Goal: Task Accomplishment & Management: Use online tool/utility

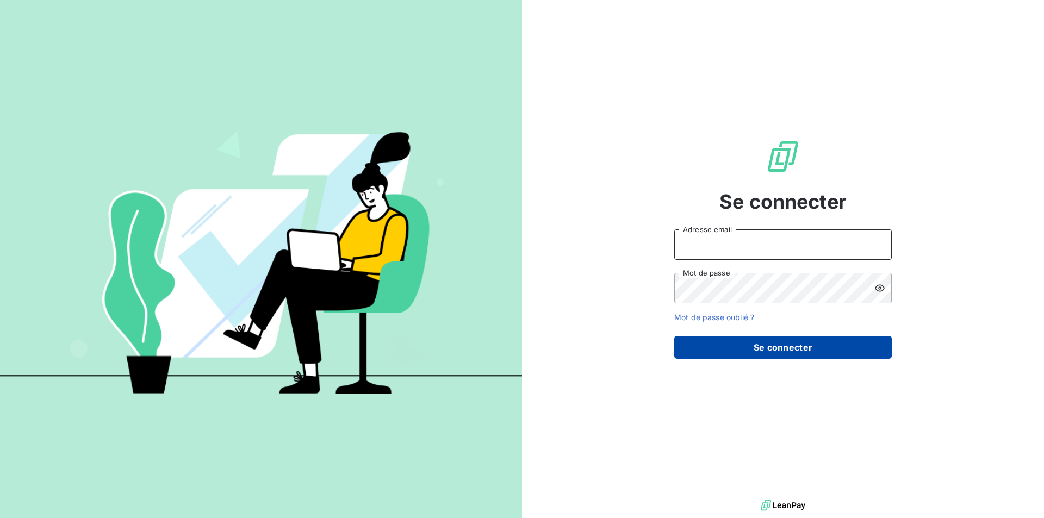
type input "abonnefois@givvol.fr"
click at [701, 355] on button "Se connecter" at bounding box center [783, 347] width 218 height 23
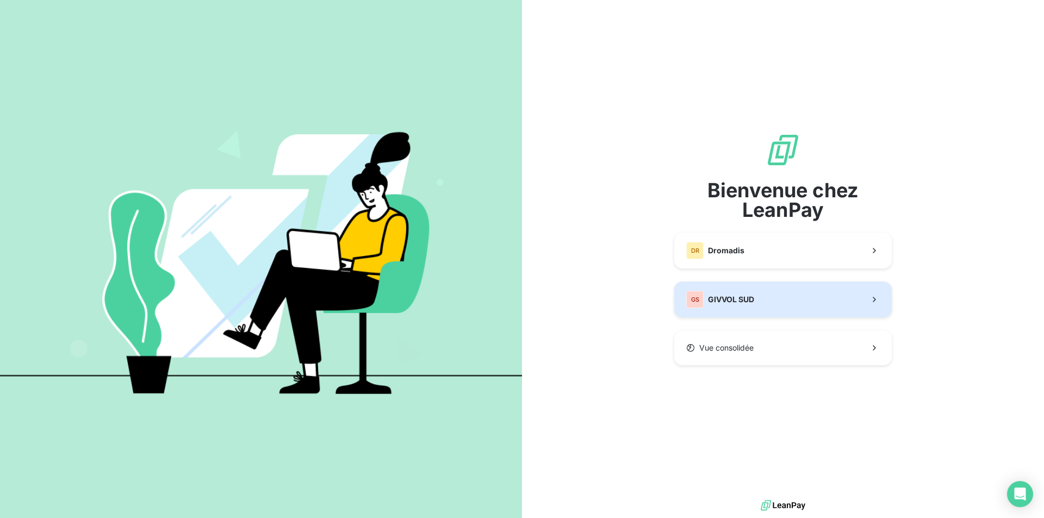
click at [719, 302] on span "GIVVOL SUD" at bounding box center [731, 299] width 46 height 11
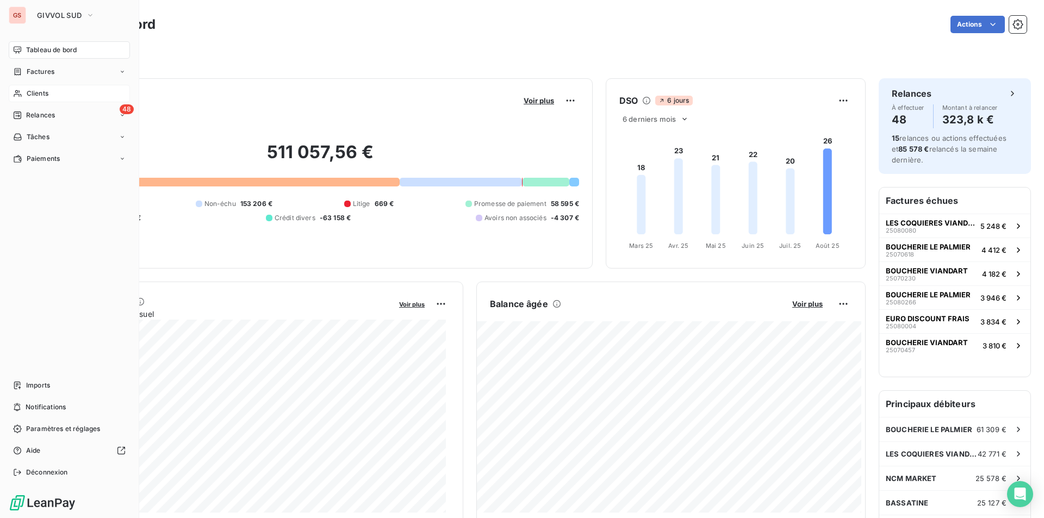
click at [32, 93] on span "Clients" at bounding box center [38, 94] width 22 height 10
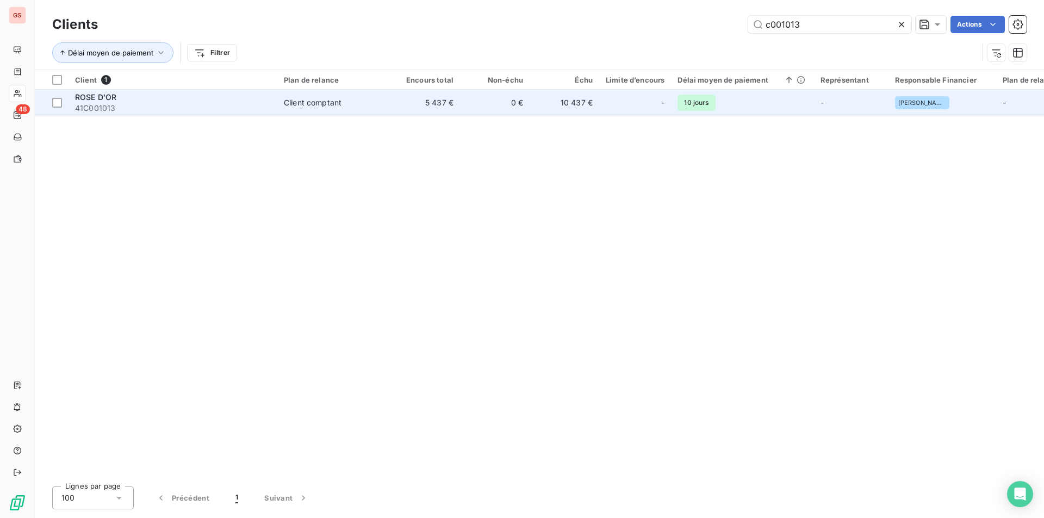
type input "c001013"
click at [110, 98] on span "ROSE D'OR" at bounding box center [95, 96] width 41 height 9
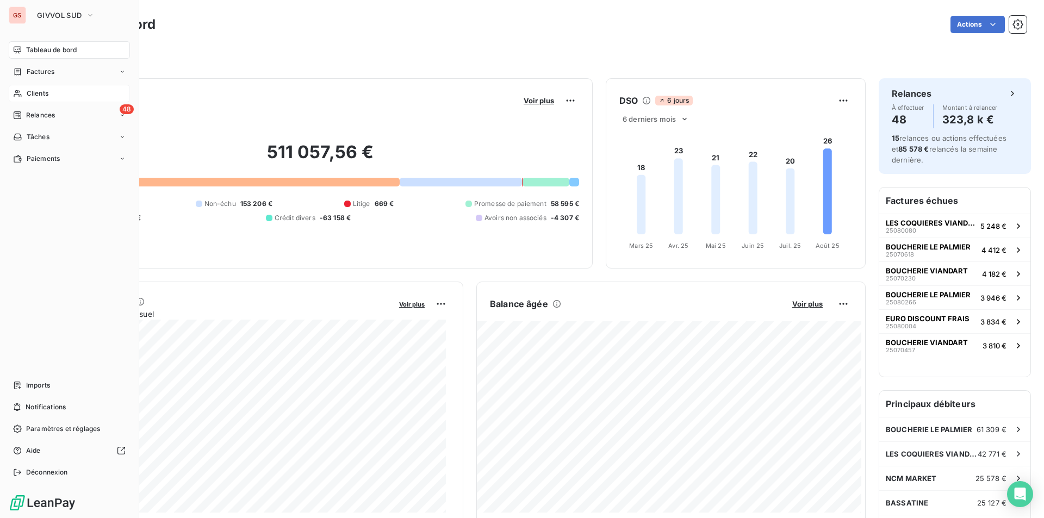
click at [24, 92] on div "Clients" at bounding box center [69, 93] width 121 height 17
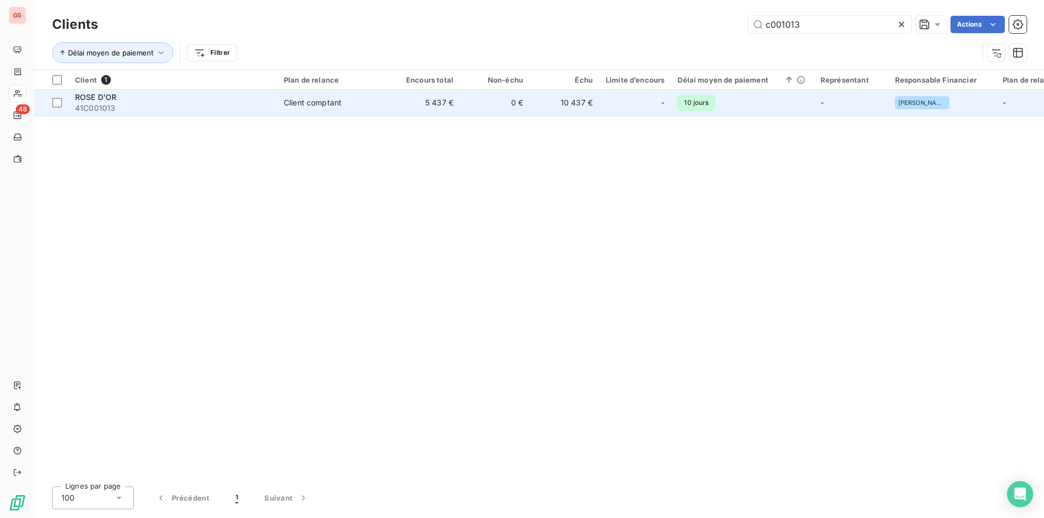
type input "c001013"
click at [213, 107] on span "41C001013" at bounding box center [173, 108] width 196 height 11
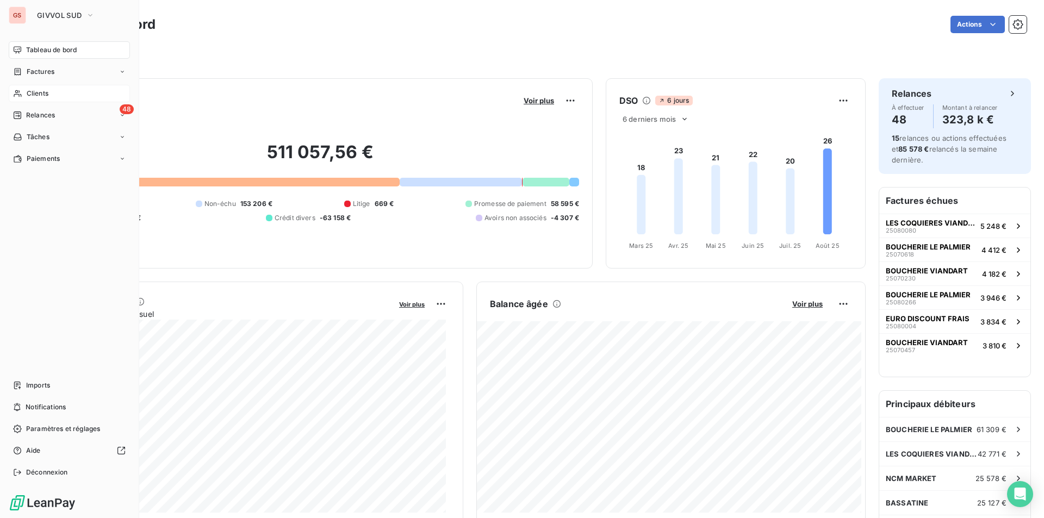
click at [31, 93] on span "Clients" at bounding box center [38, 94] width 22 height 10
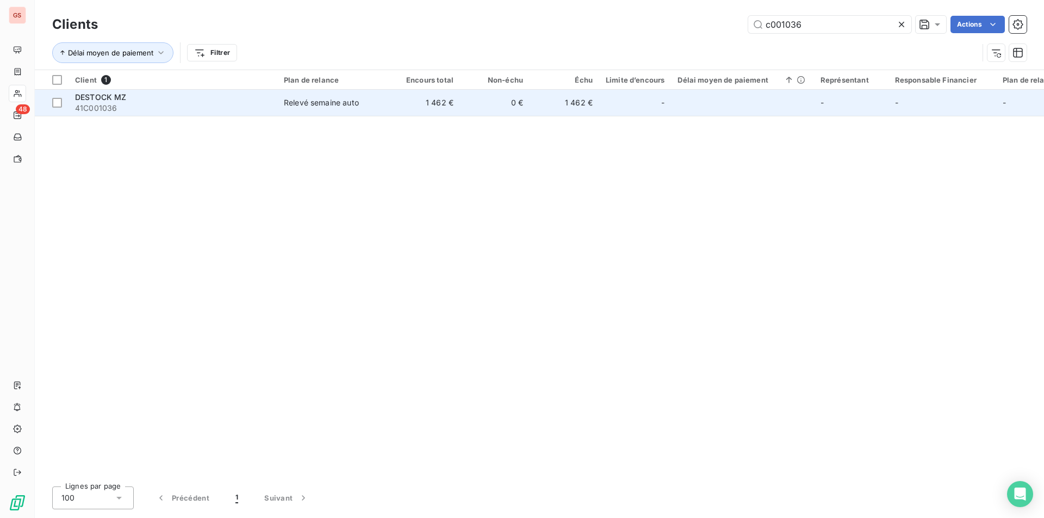
type input "c001036"
click at [166, 100] on div "DESTOCK MZ" at bounding box center [173, 97] width 196 height 11
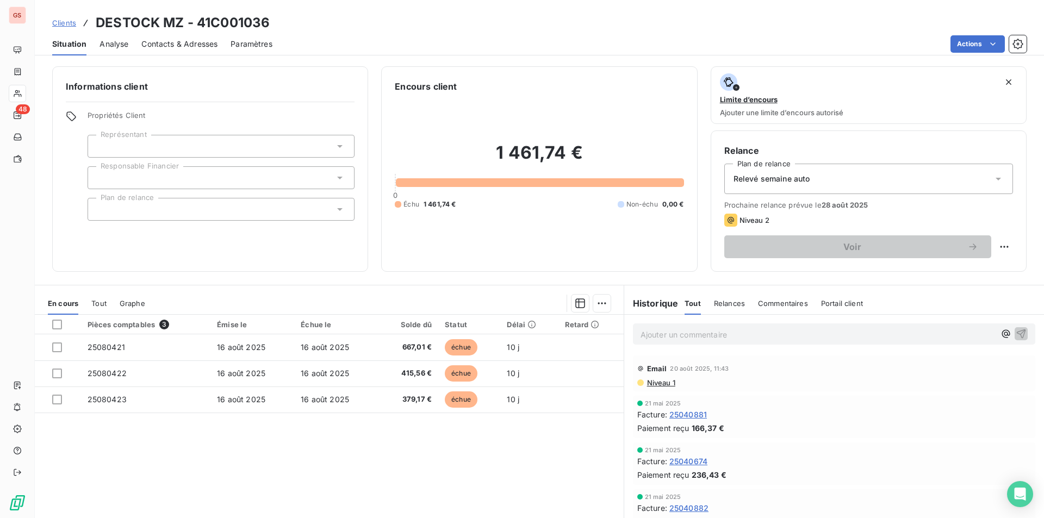
click at [719, 304] on span "Relances" at bounding box center [729, 303] width 31 height 9
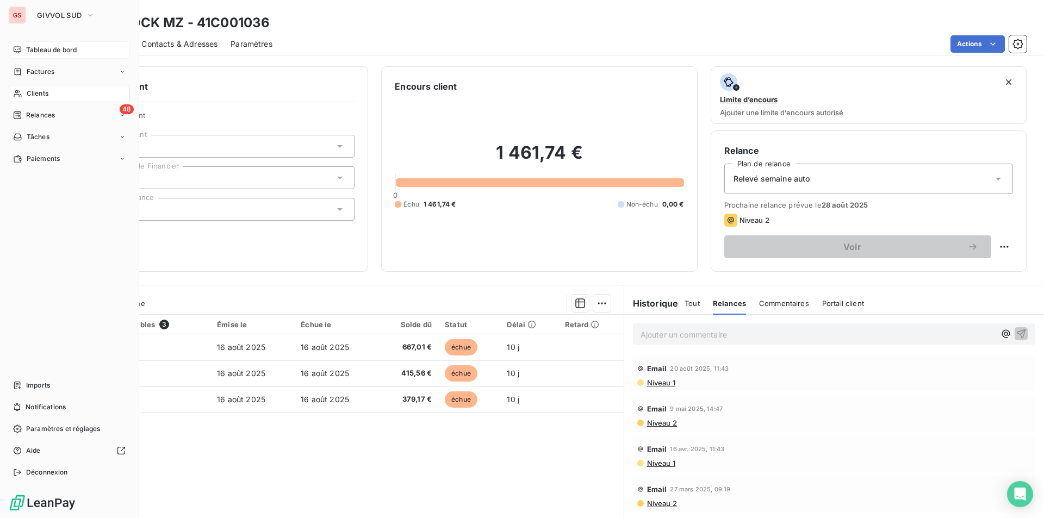
click at [47, 58] on div "Tableau de bord" at bounding box center [69, 49] width 121 height 17
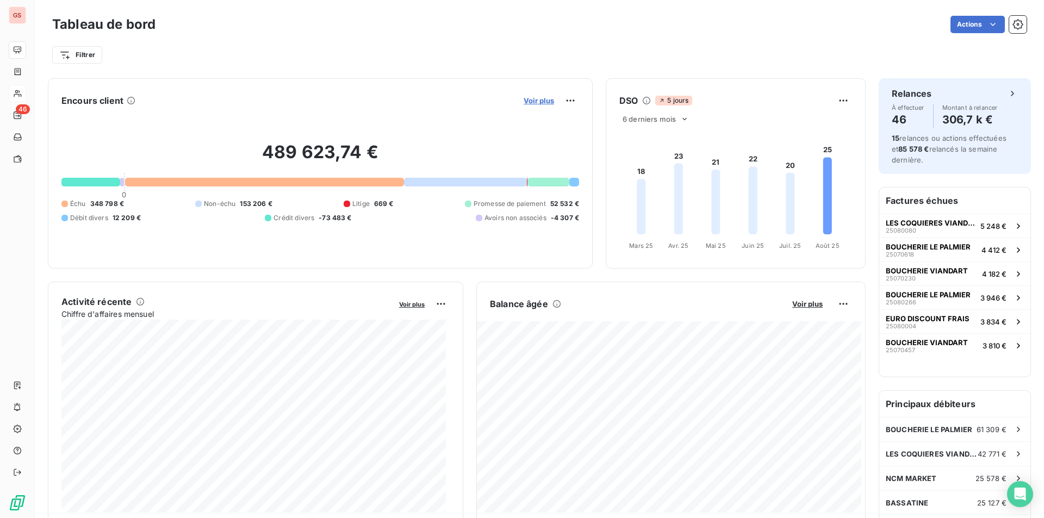
click at [538, 103] on span "Voir plus" at bounding box center [539, 100] width 30 height 9
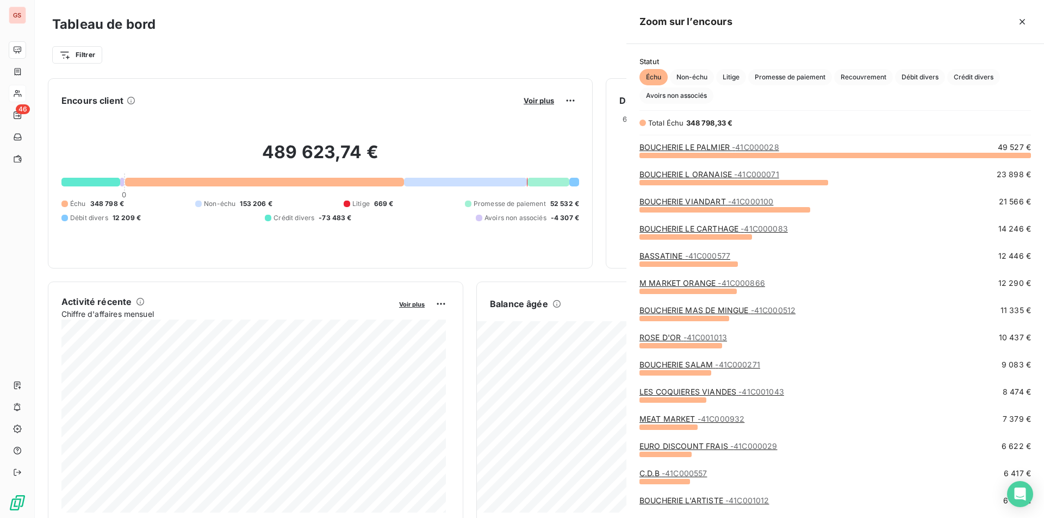
scroll to position [355, 410]
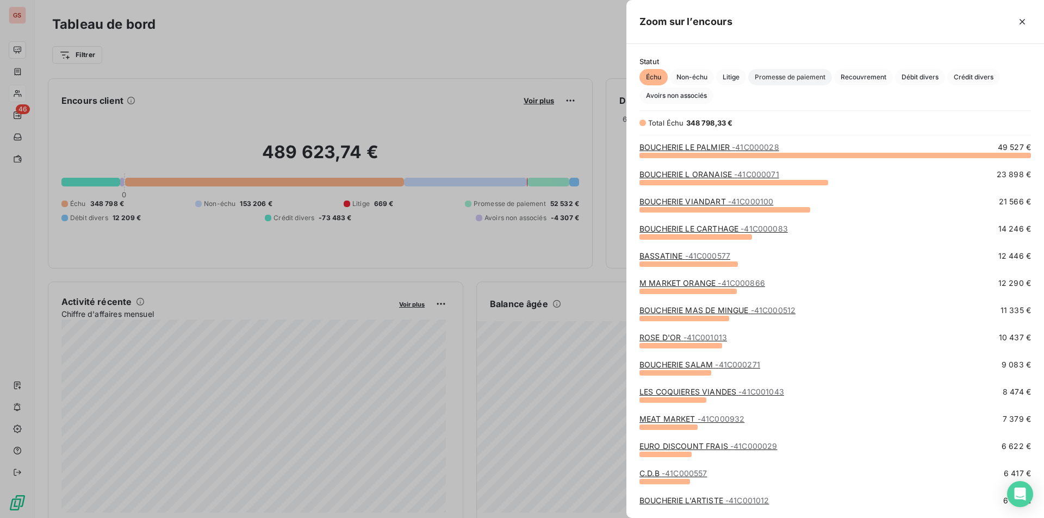
click at [767, 73] on span "Promesse de paiement" at bounding box center [790, 77] width 84 height 16
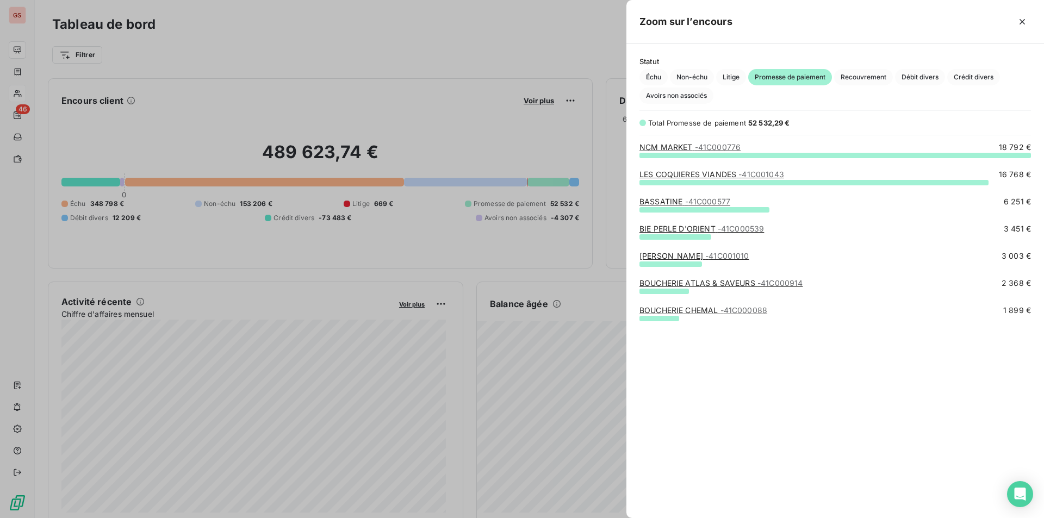
drag, startPoint x: 39, startPoint y: 51, endPoint x: 32, endPoint y: 58, distance: 10.0
click at [37, 54] on div at bounding box center [522, 259] width 1044 height 518
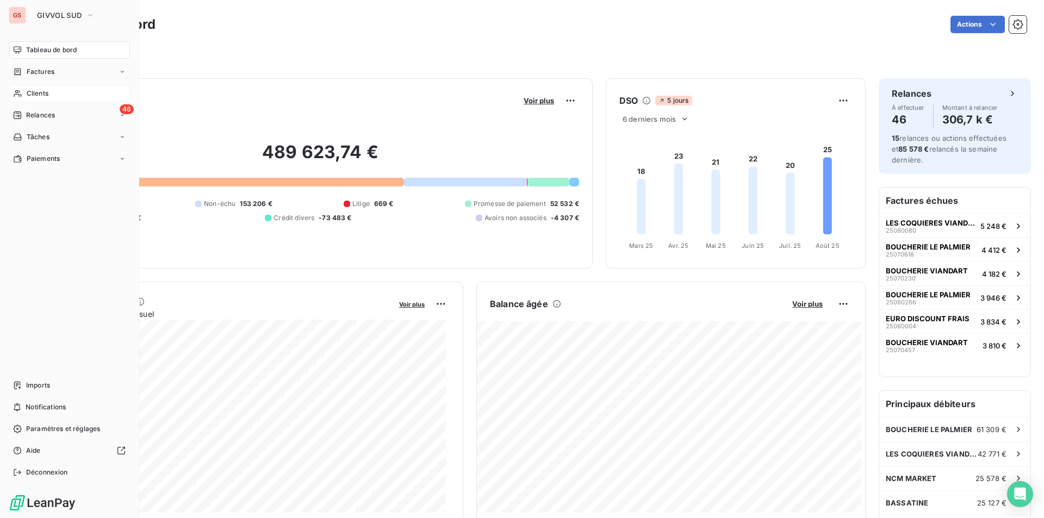
click at [33, 50] on span "Tableau de bord" at bounding box center [51, 50] width 51 height 10
click at [44, 17] on span "GIVVOL SUD" at bounding box center [59, 15] width 45 height 9
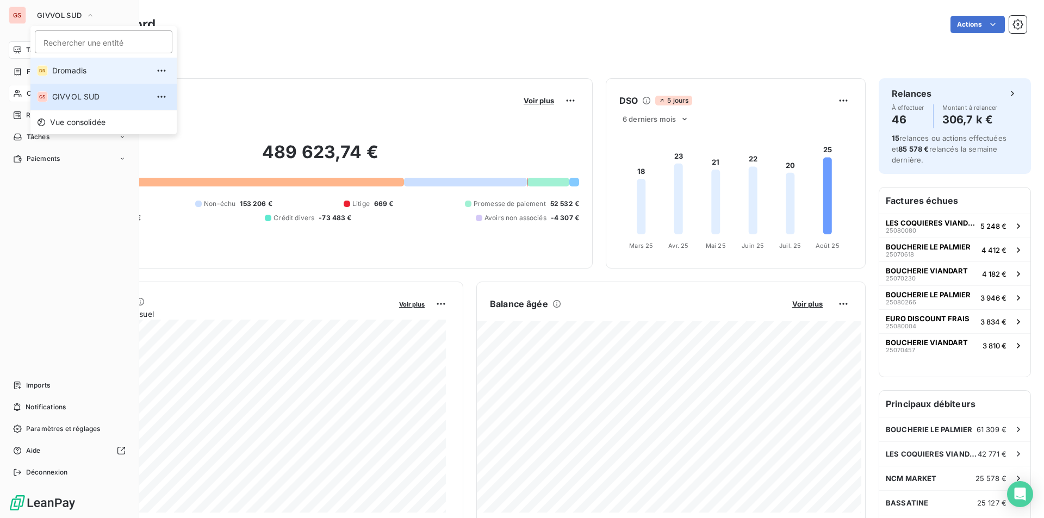
click at [82, 77] on li "DR Dromadis" at bounding box center [103, 71] width 146 height 26
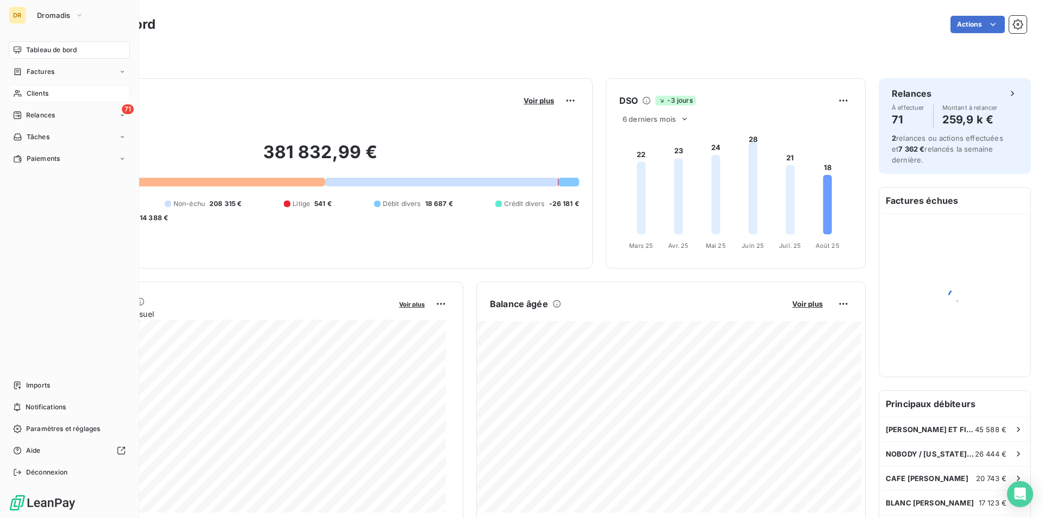
click at [18, 85] on div "Clients" at bounding box center [69, 93] width 121 height 17
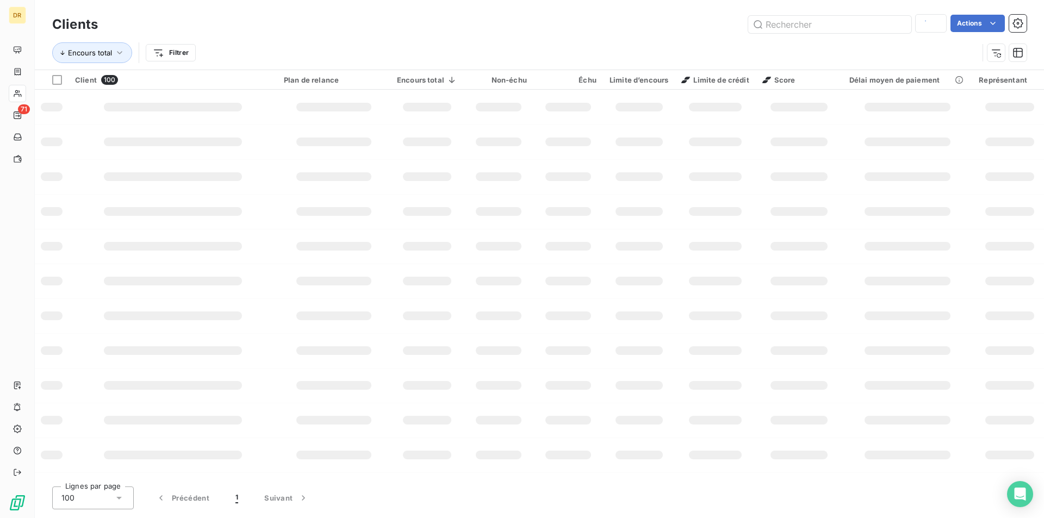
type input "n0000661"
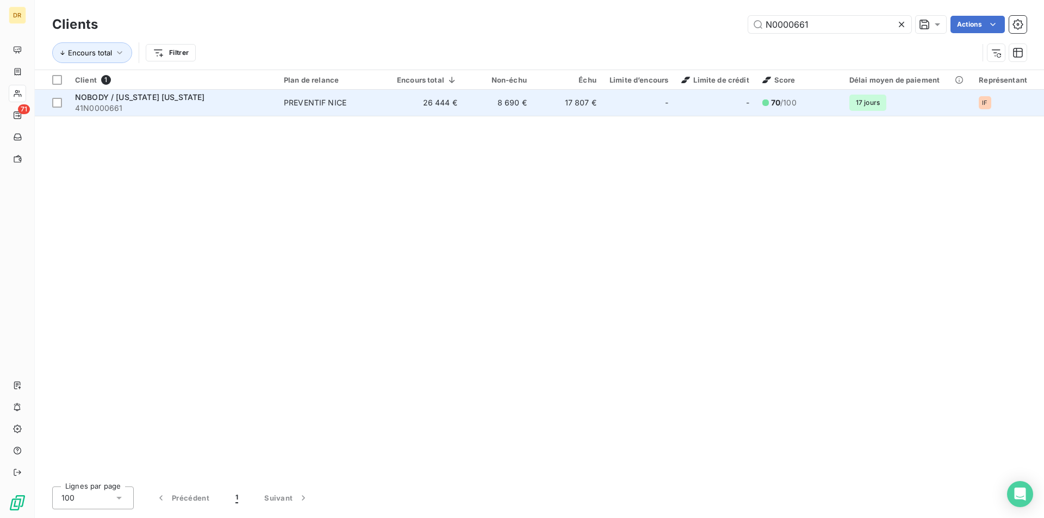
type input "N0000661"
click at [108, 104] on span "41N0000661" at bounding box center [173, 108] width 196 height 11
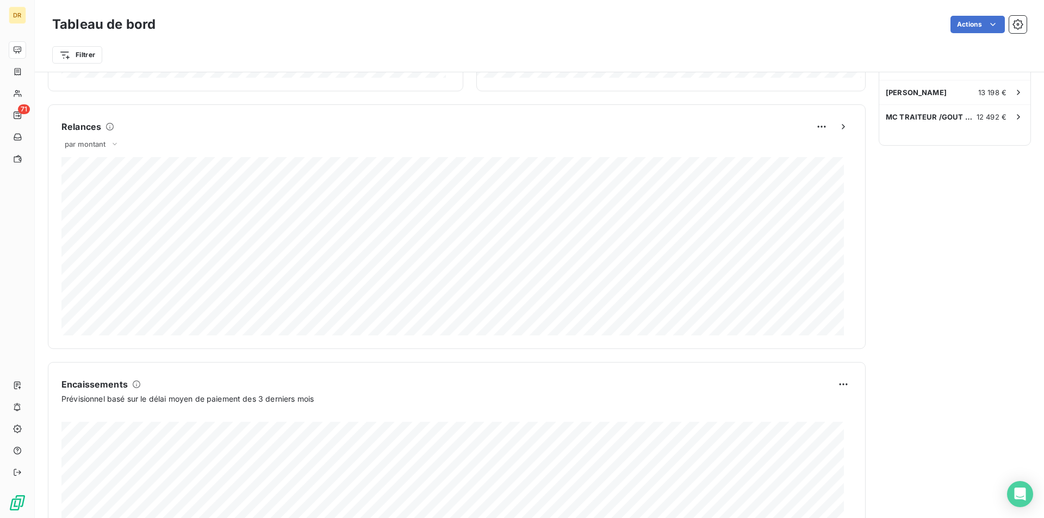
scroll to position [542, 0]
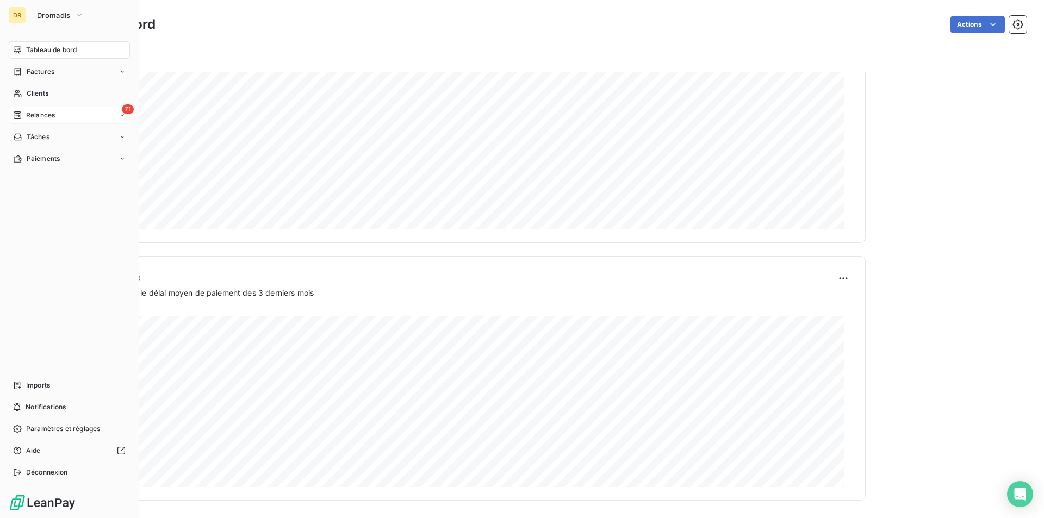
click at [22, 112] on div "Relances" at bounding box center [34, 115] width 42 height 10
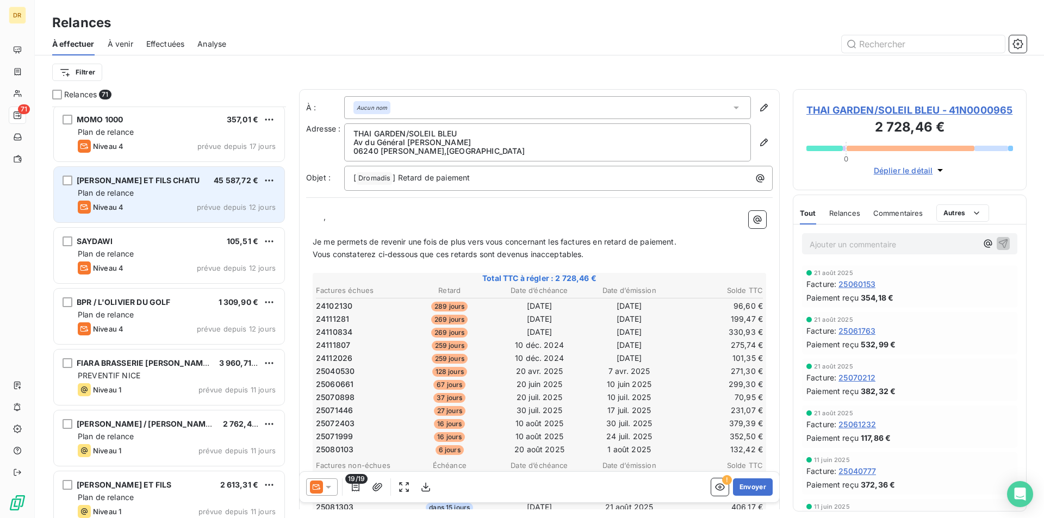
scroll to position [544, 0]
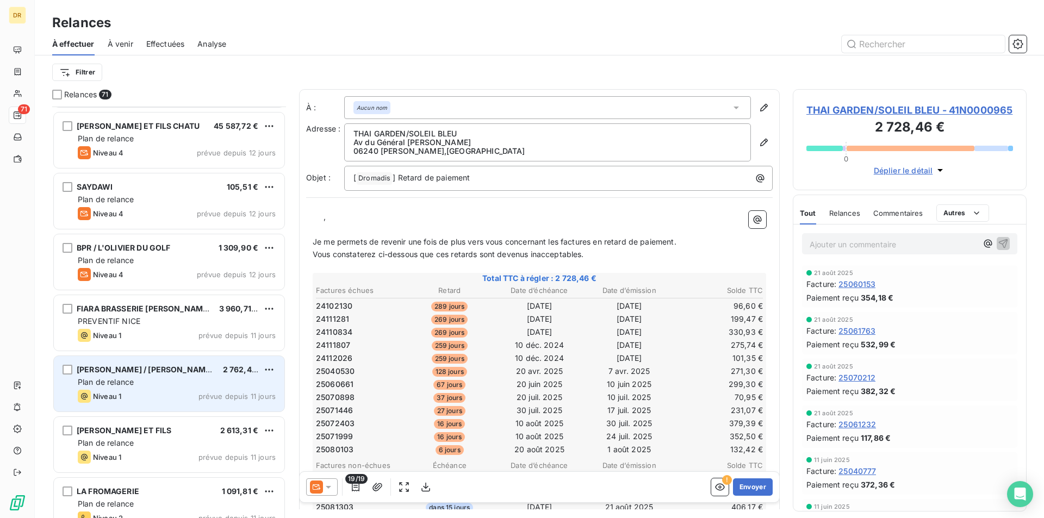
click at [169, 374] on div "[PERSON_NAME] / [PERSON_NAME] CAFE 2 762,49 €" at bounding box center [177, 370] width 198 height 10
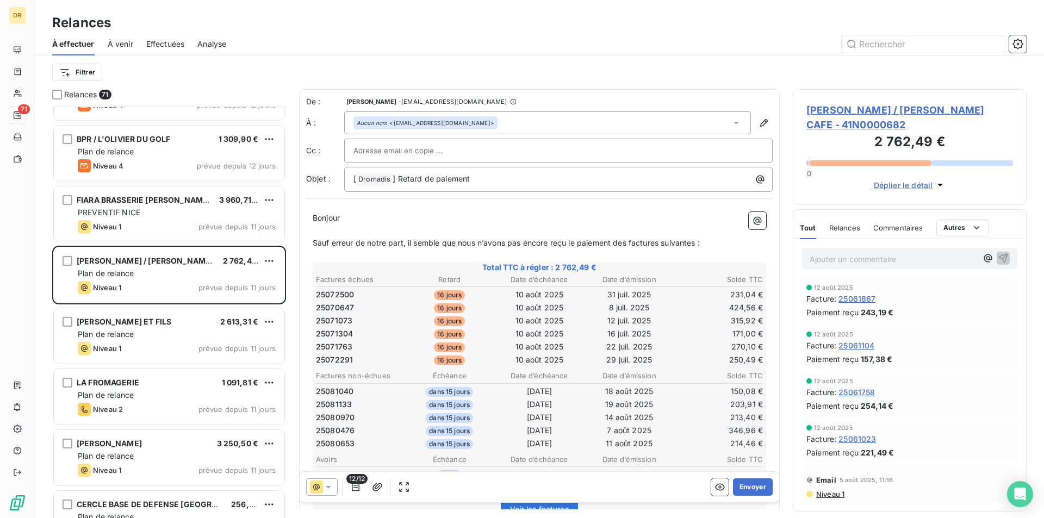
scroll to position [762, 0]
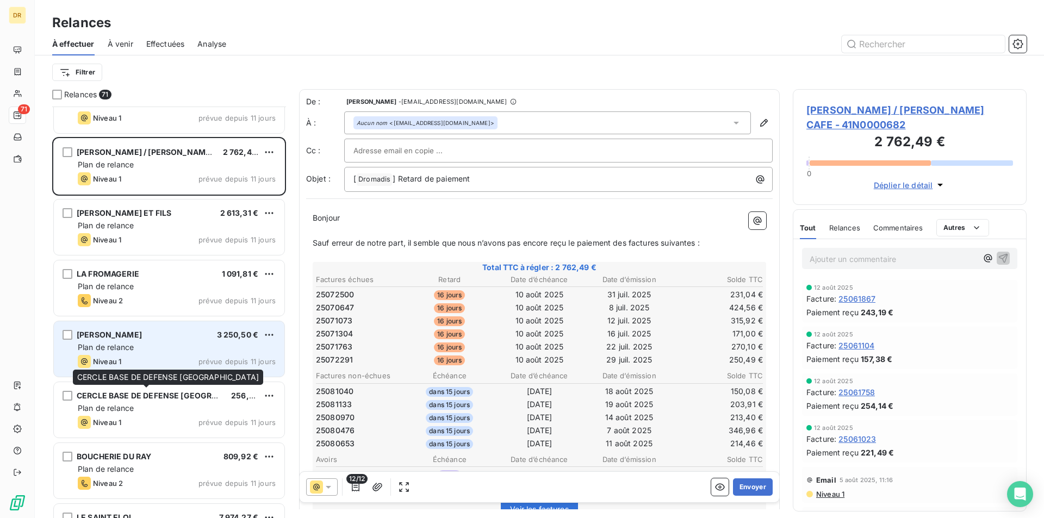
click at [126, 367] on div "Niveau 1 prévue depuis 11 jours" at bounding box center [177, 361] width 198 height 13
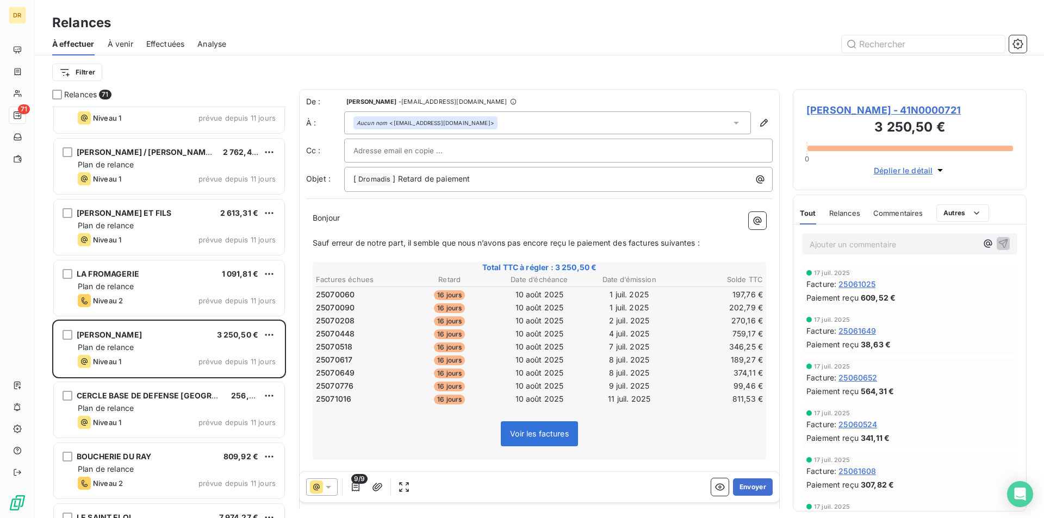
click at [908, 115] on span "[PERSON_NAME] - 41N0000721" at bounding box center [910, 110] width 207 height 15
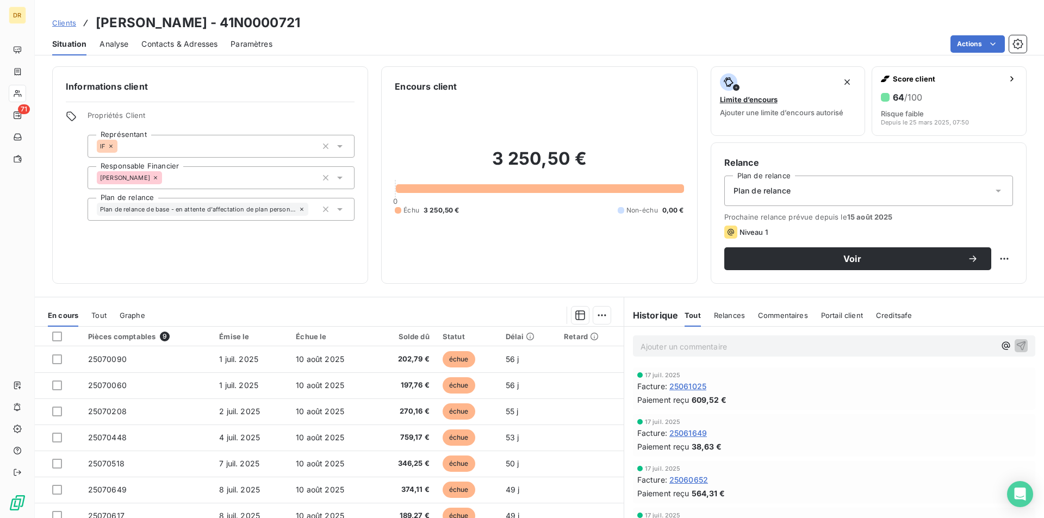
click at [113, 49] on span "Analyse" at bounding box center [114, 44] width 29 height 11
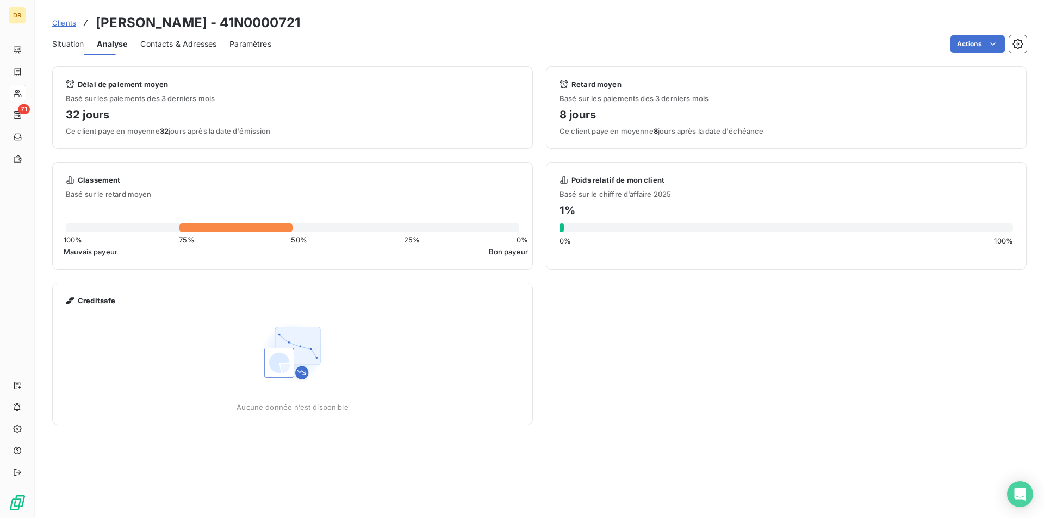
click at [166, 45] on span "Contacts & Adresses" at bounding box center [178, 44] width 76 height 11
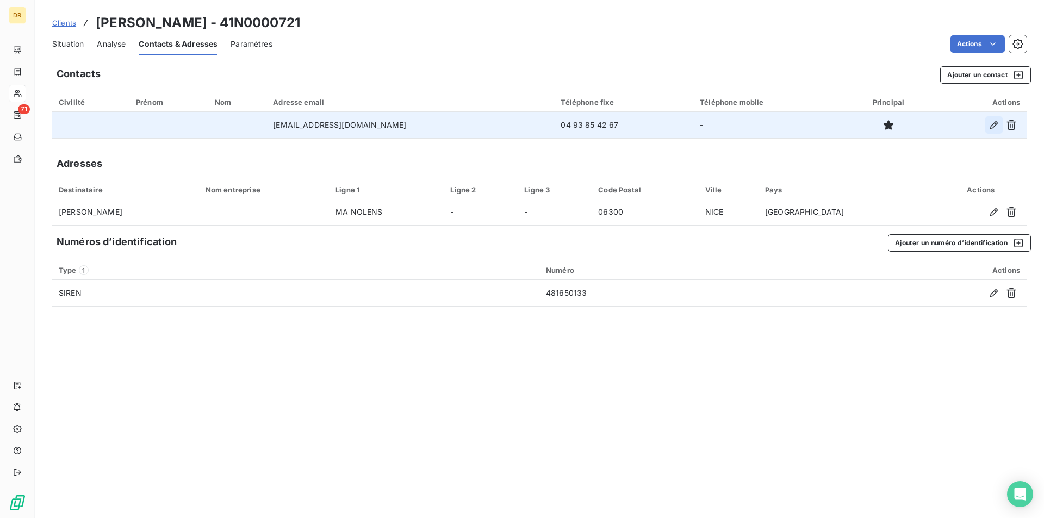
click at [997, 126] on icon "button" at bounding box center [994, 125] width 11 height 11
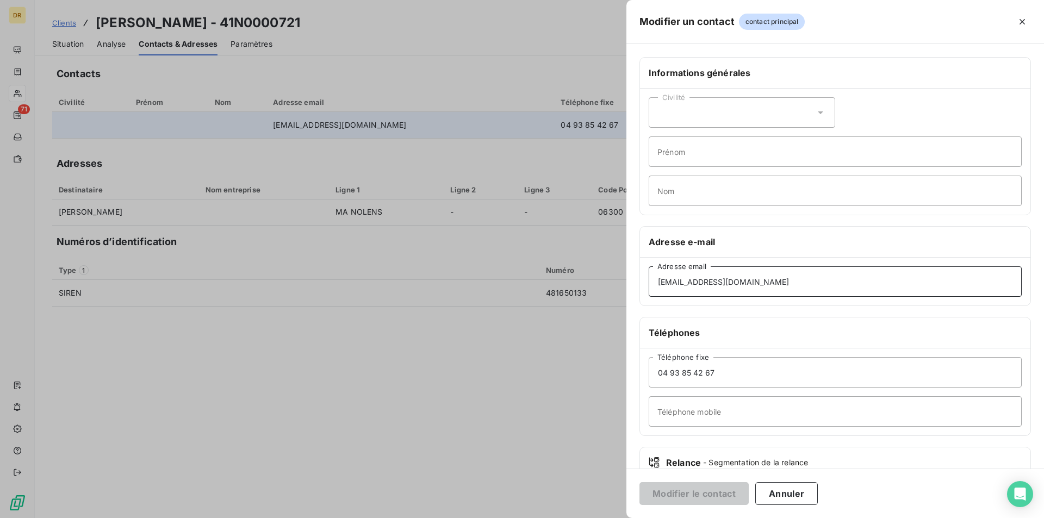
click at [790, 293] on input "[EMAIL_ADDRESS][DOMAIN_NAME]" at bounding box center [835, 282] width 373 height 30
drag, startPoint x: 637, startPoint y: 291, endPoint x: 534, endPoint y: 289, distance: 103.4
click at [534, 518] on div "Modifier un contact contact principal Informations générales Civilité Prénom No…" at bounding box center [522, 518] width 1044 height 0
paste input "orders"
type input "[EMAIL_ADDRESS][DOMAIN_NAME]"
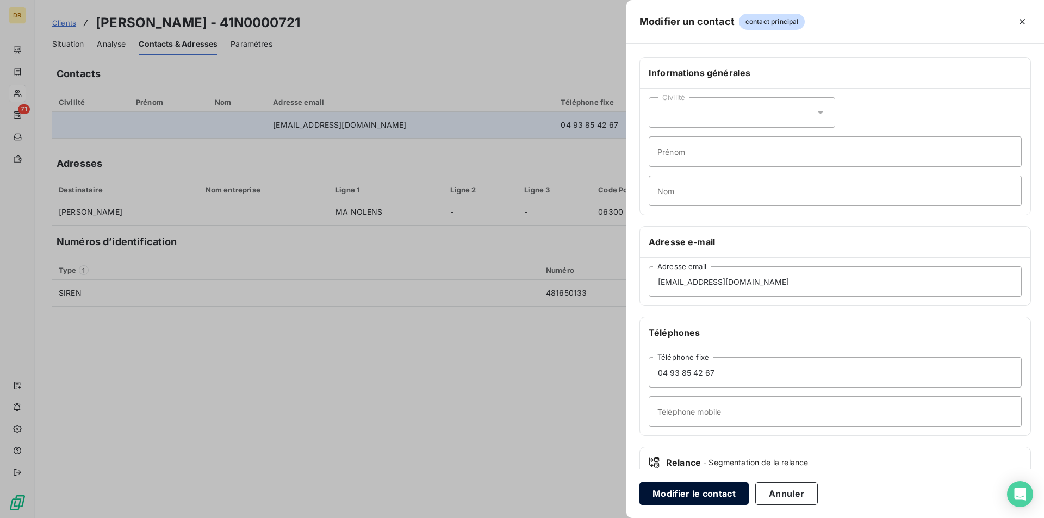
click at [701, 493] on button "Modifier le contact" at bounding box center [694, 493] width 109 height 23
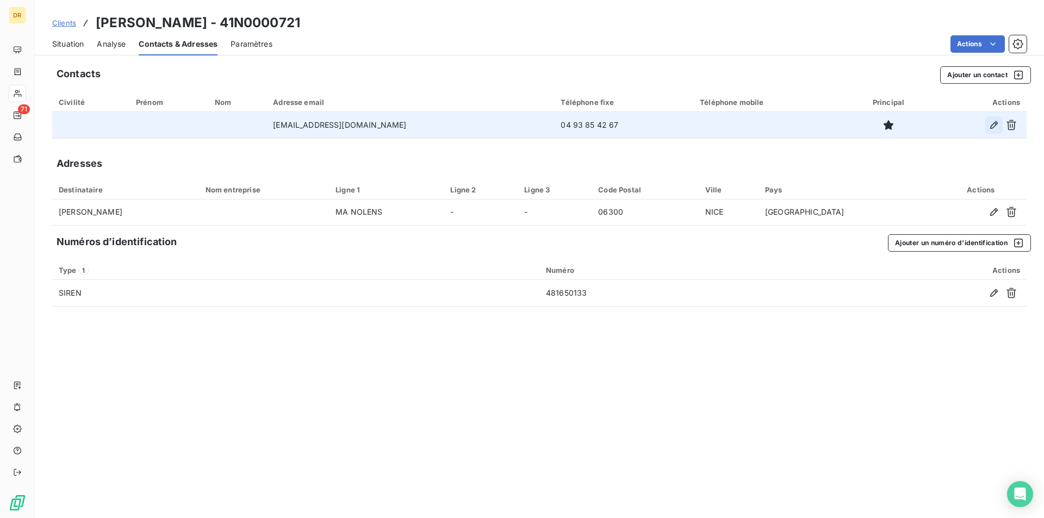
click at [992, 125] on icon "button" at bounding box center [994, 125] width 11 height 11
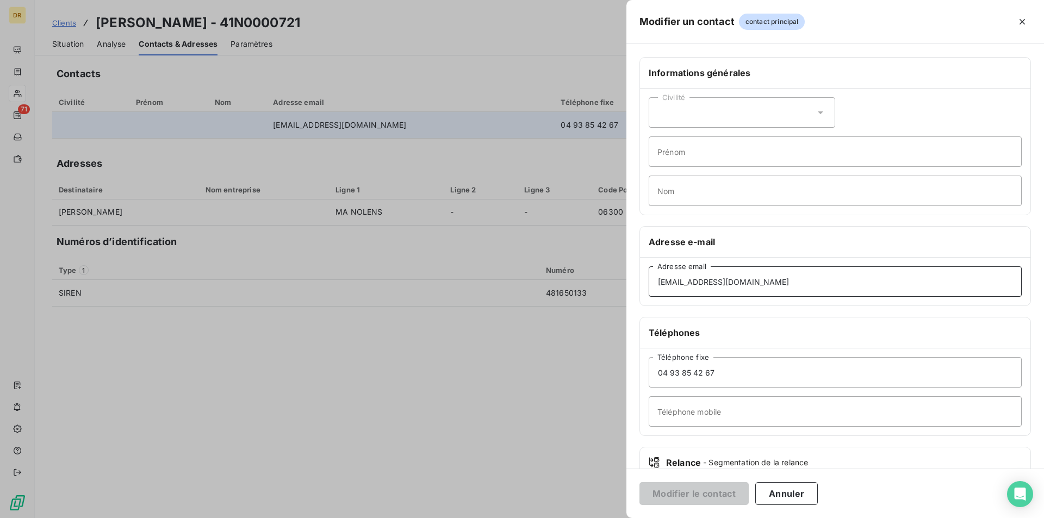
drag, startPoint x: 731, startPoint y: 281, endPoint x: 566, endPoint y: 276, distance: 164.9
click at [566, 518] on div "Modifier un contact contact principal Informations générales Civilité Prénom No…" at bounding box center [522, 518] width 1044 height 0
paste input "finance"
type input "[EMAIL_ADDRESS][DOMAIN_NAME]"
click at [657, 493] on button "Modifier le contact" at bounding box center [694, 493] width 109 height 23
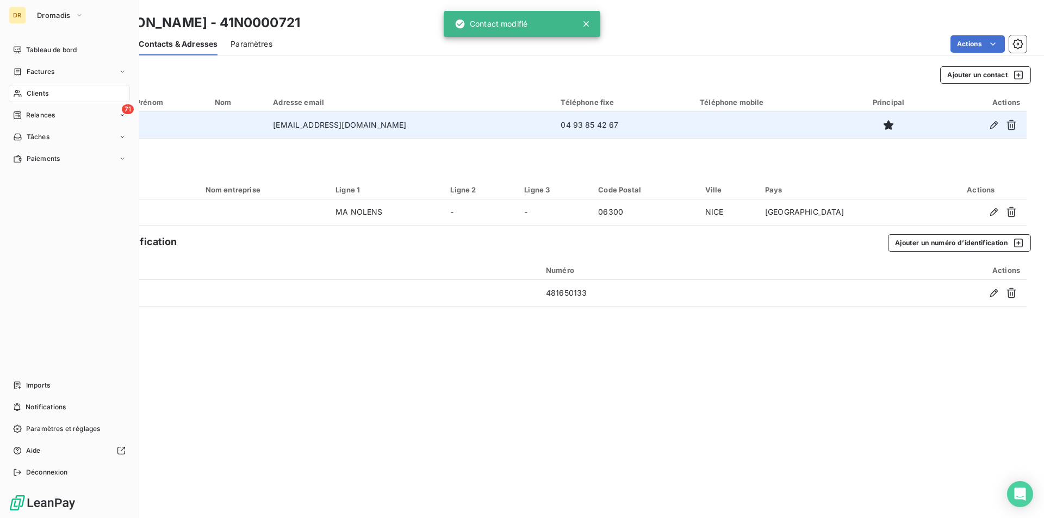
click at [40, 88] on div "Clients" at bounding box center [69, 93] width 121 height 17
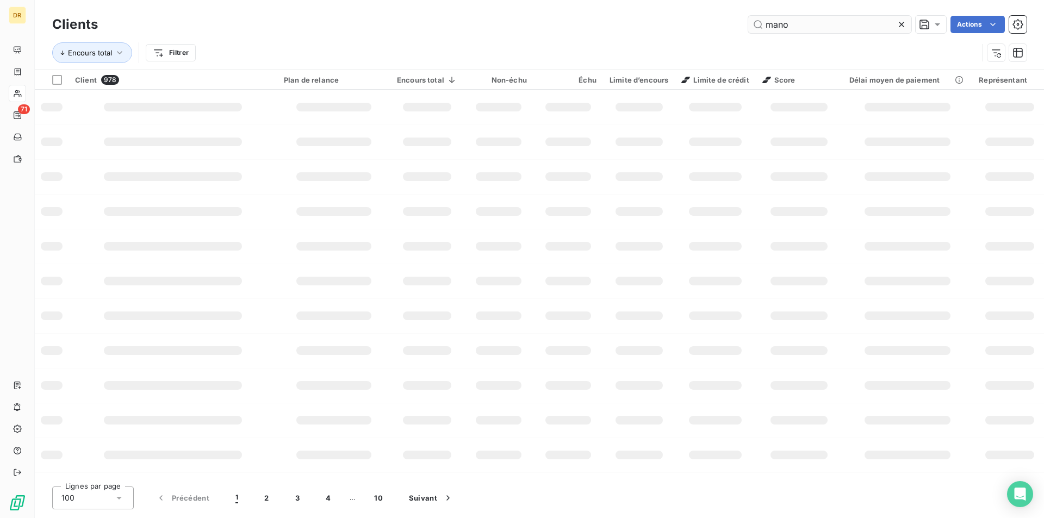
type input "mano"
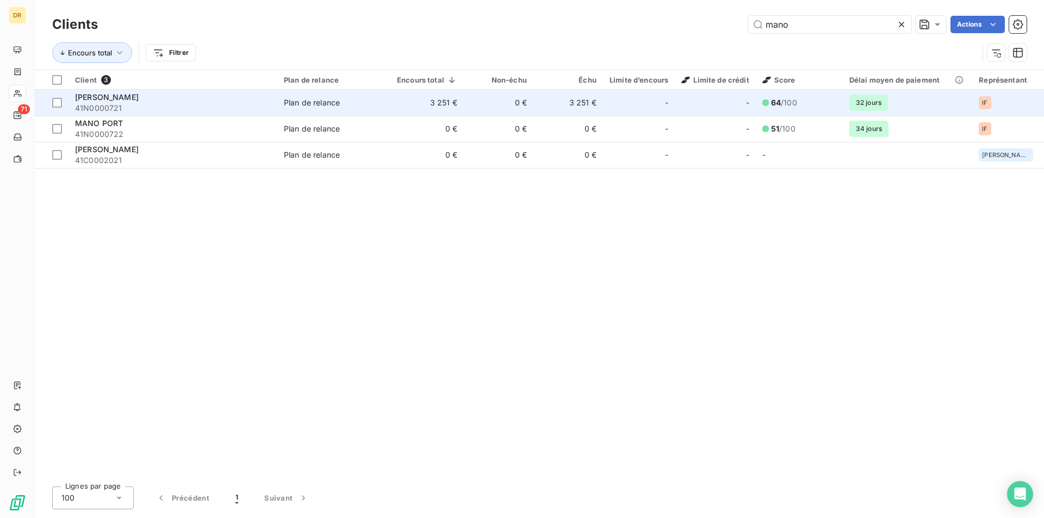
click at [134, 97] on div "[PERSON_NAME]" at bounding box center [173, 97] width 196 height 11
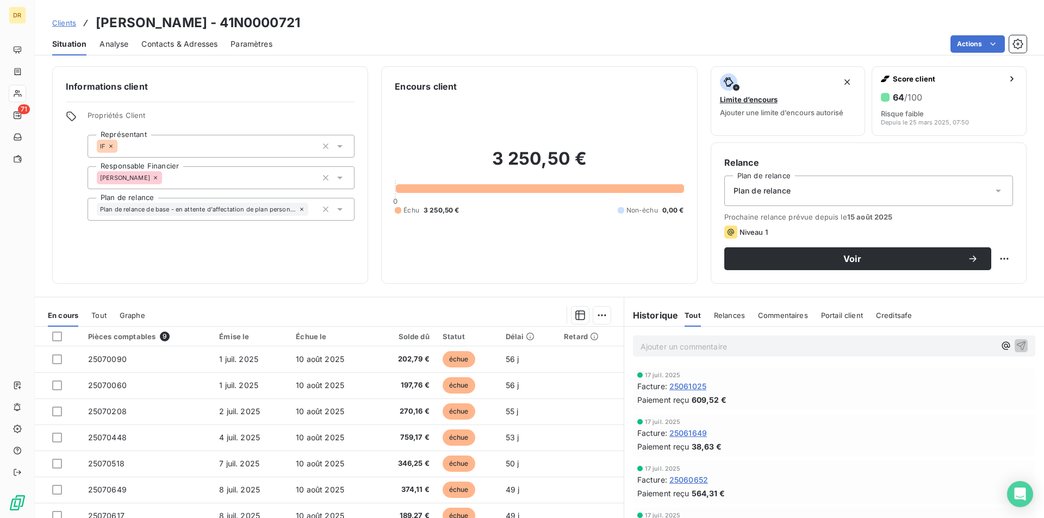
click at [190, 49] on span "Contacts & Adresses" at bounding box center [179, 44] width 76 height 11
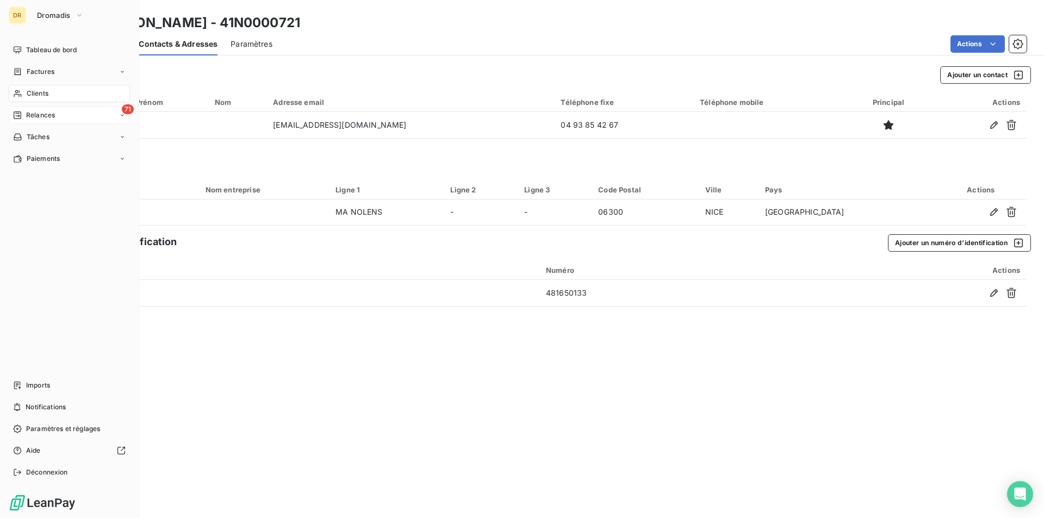
click at [39, 110] on span "Relances" at bounding box center [40, 115] width 29 height 10
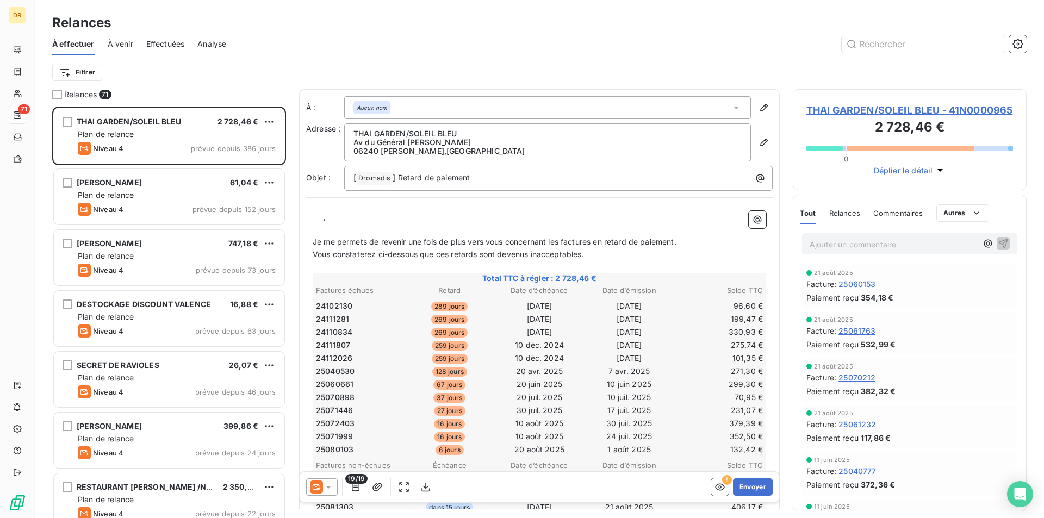
scroll to position [404, 226]
click at [875, 45] on input "text" at bounding box center [923, 43] width 163 height 17
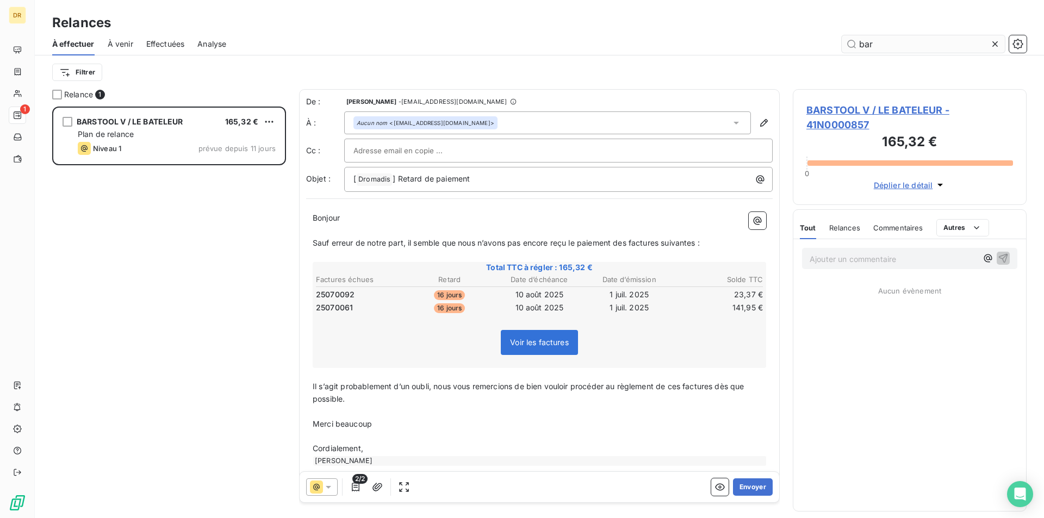
scroll to position [404, 226]
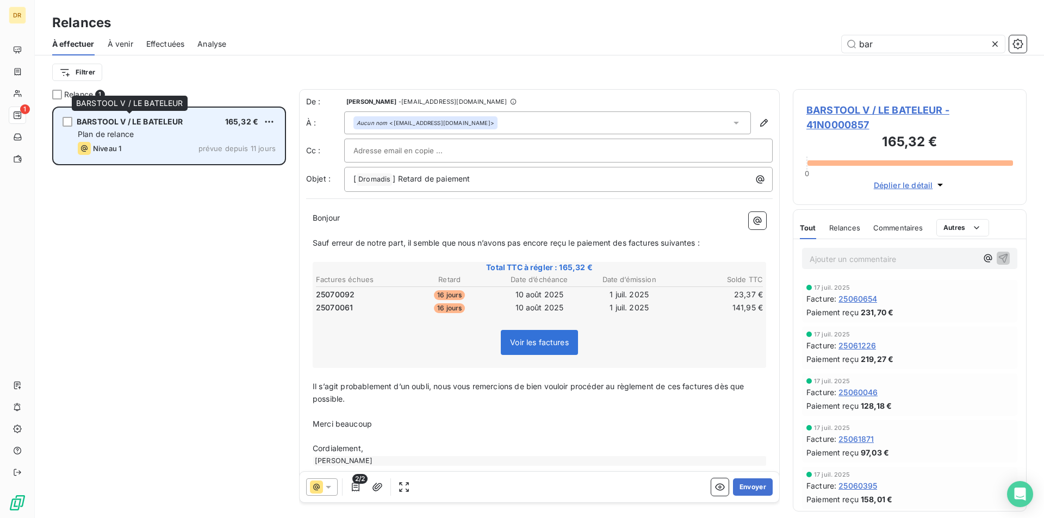
type input "bar"
click at [174, 121] on span "BARSTOOL V / LE BATELEUR" at bounding box center [130, 121] width 107 height 9
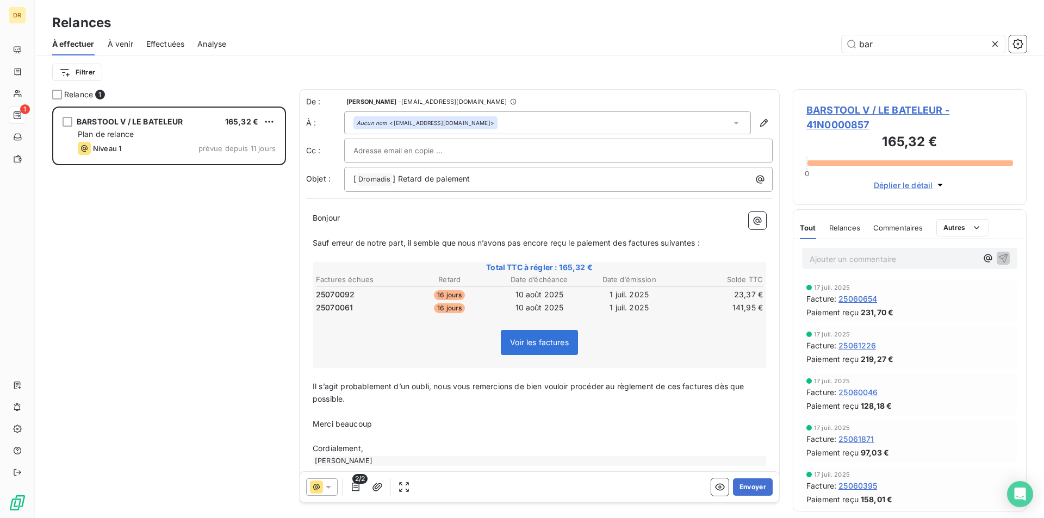
click at [905, 113] on span "BARSTOOL V / LE BATELEUR - 41N0000857" at bounding box center [910, 117] width 207 height 29
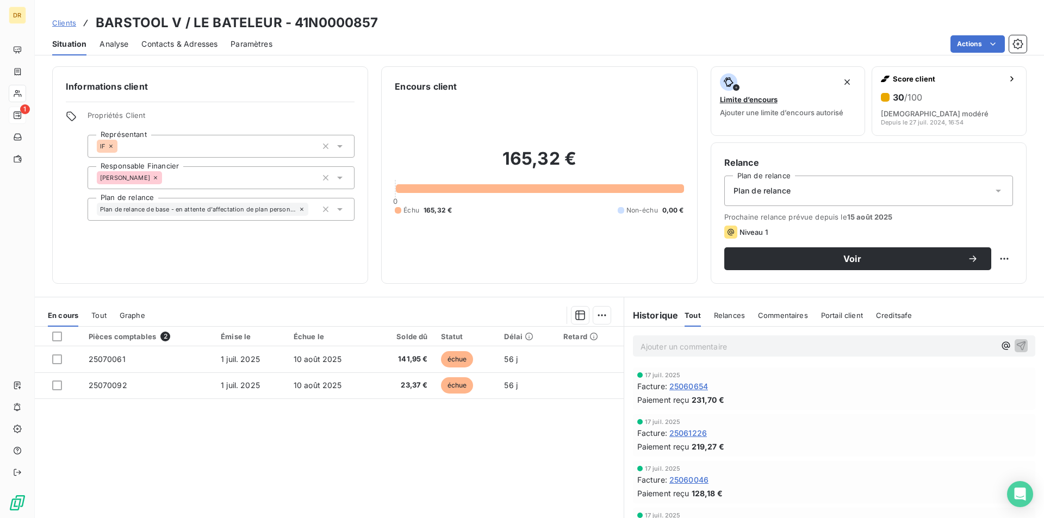
click at [125, 41] on span "Analyse" at bounding box center [114, 44] width 29 height 11
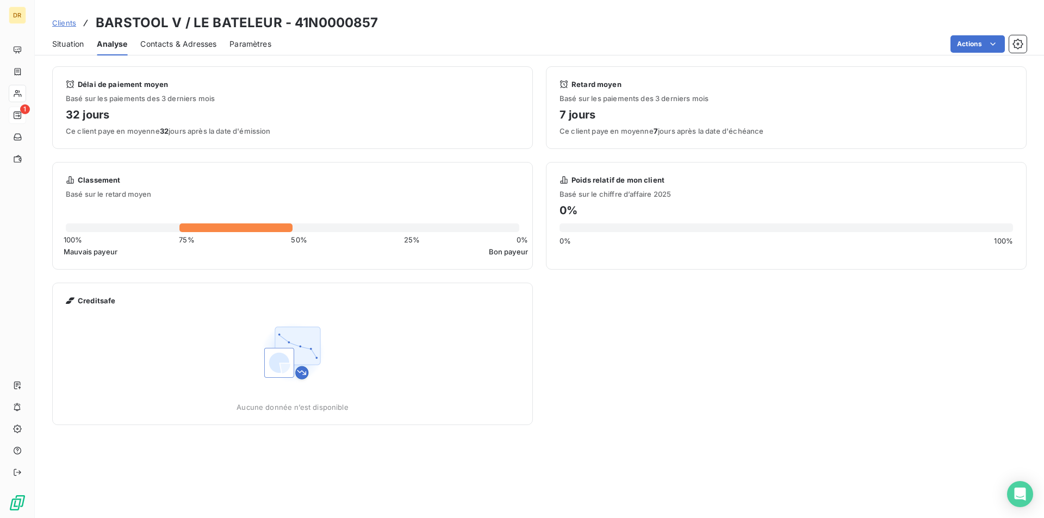
click at [199, 48] on span "Contacts & Adresses" at bounding box center [178, 44] width 76 height 11
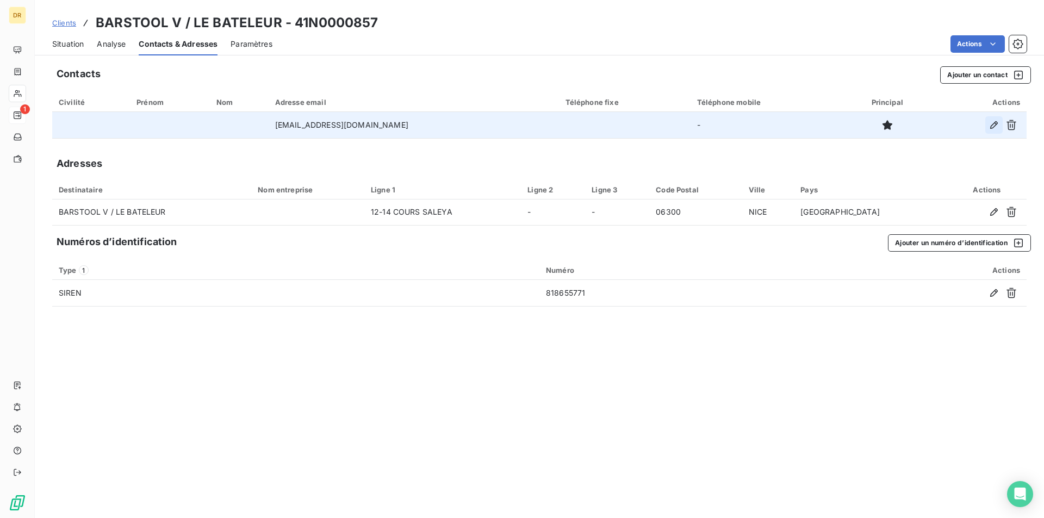
click at [999, 124] on icon "button" at bounding box center [994, 125] width 11 height 11
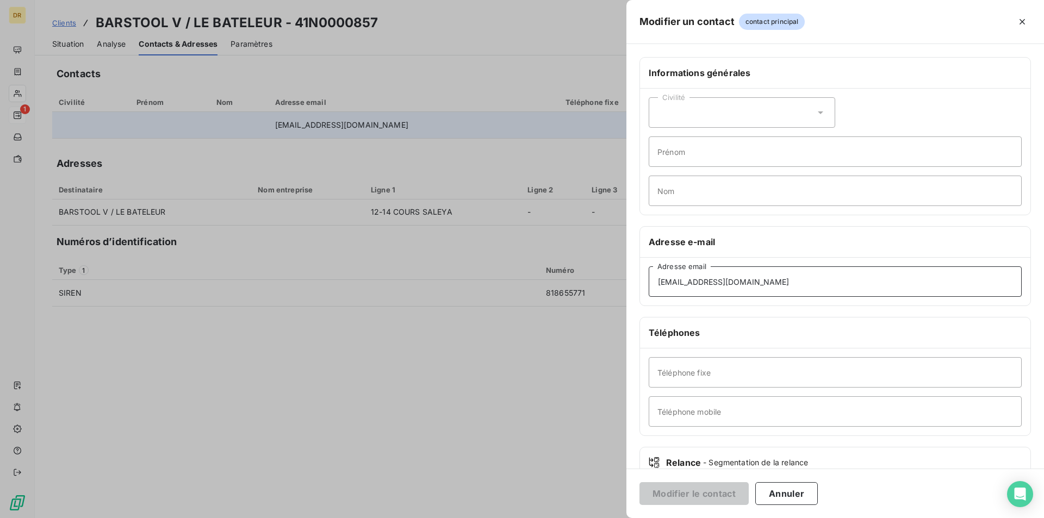
drag, startPoint x: 777, startPoint y: 286, endPoint x: 518, endPoint y: 245, distance: 262.2
click at [518, 518] on div "Modifier un contact contact principal Informations générales Civilité Prénom No…" at bounding box center [522, 518] width 1044 height 0
paste input "finance"
type input "[EMAIL_ADDRESS][DOMAIN_NAME]"
click at [703, 496] on button "Modifier le contact" at bounding box center [694, 493] width 109 height 23
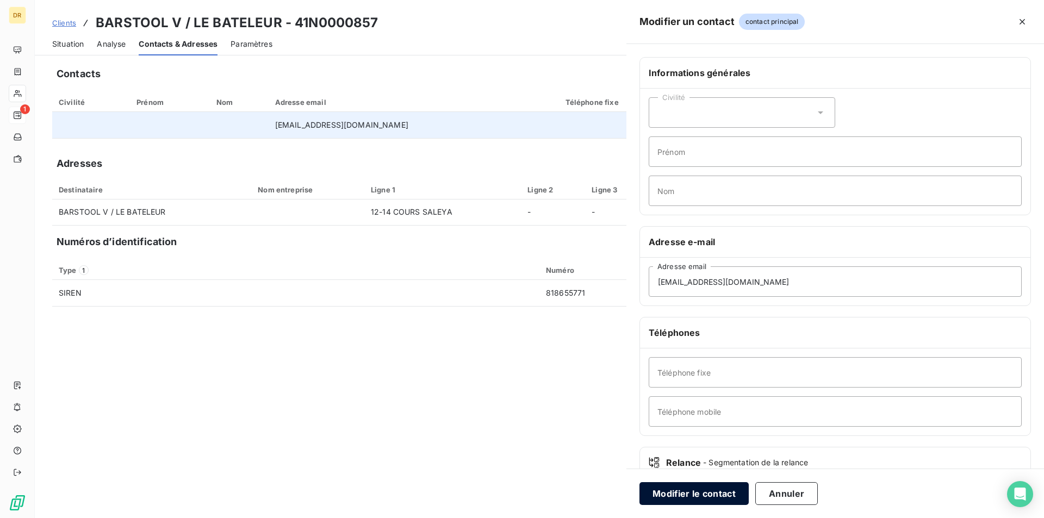
click at [703, 496] on button "Modifier le contact" at bounding box center [694, 493] width 109 height 23
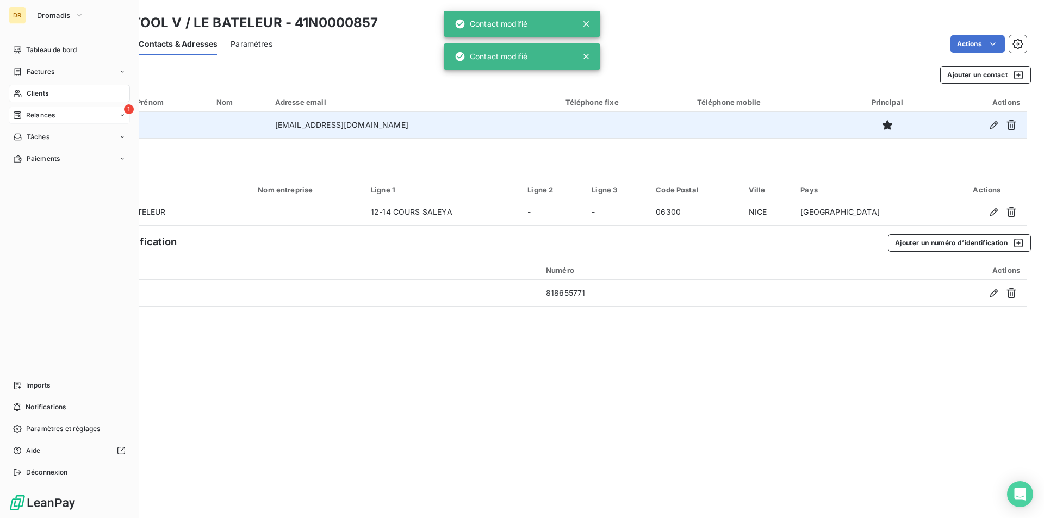
click at [39, 92] on span "Clients" at bounding box center [38, 94] width 22 height 10
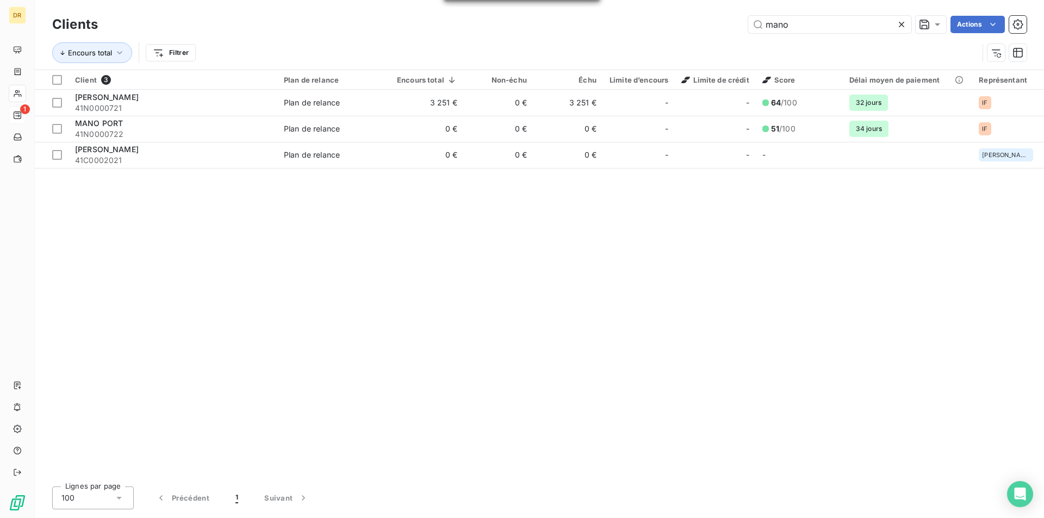
drag, startPoint x: 765, startPoint y: 26, endPoint x: 967, endPoint y: 40, distance: 201.8
click at [964, 41] on div "Clients mano Actions Encours total Filtrer" at bounding box center [539, 41] width 975 height 57
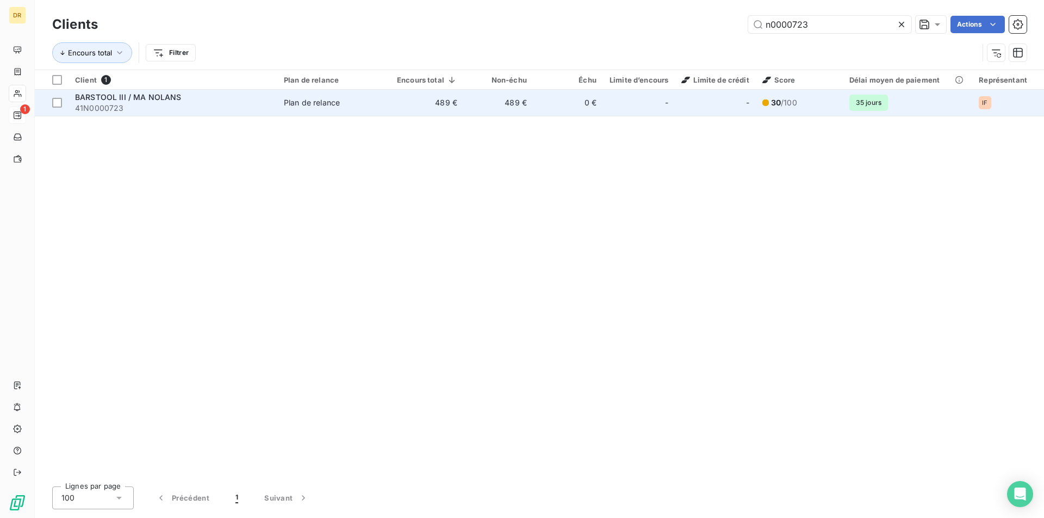
type input "n0000723"
click at [251, 95] on div "BARSTOOL III / MA NOLANS" at bounding box center [173, 97] width 196 height 11
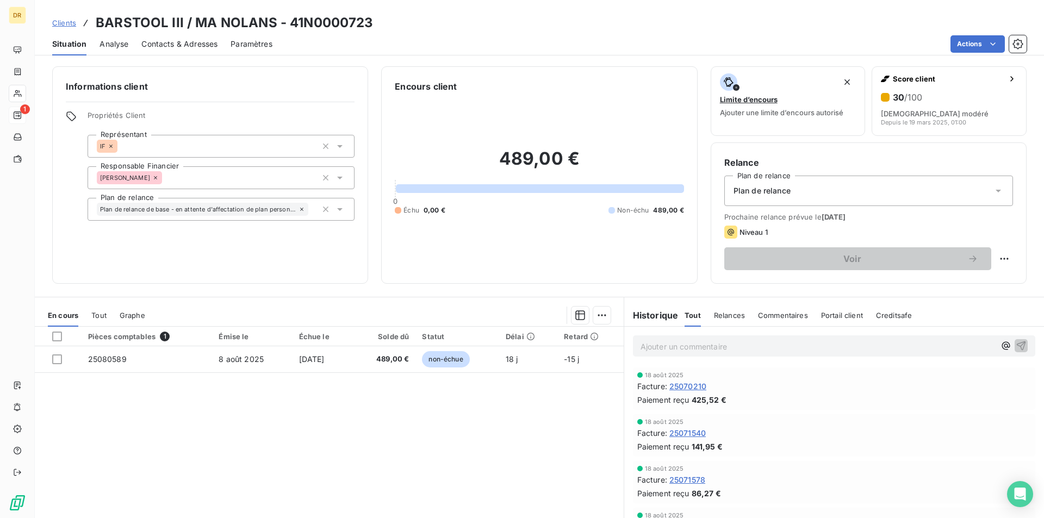
click at [167, 40] on span "Contacts & Adresses" at bounding box center [179, 44] width 76 height 11
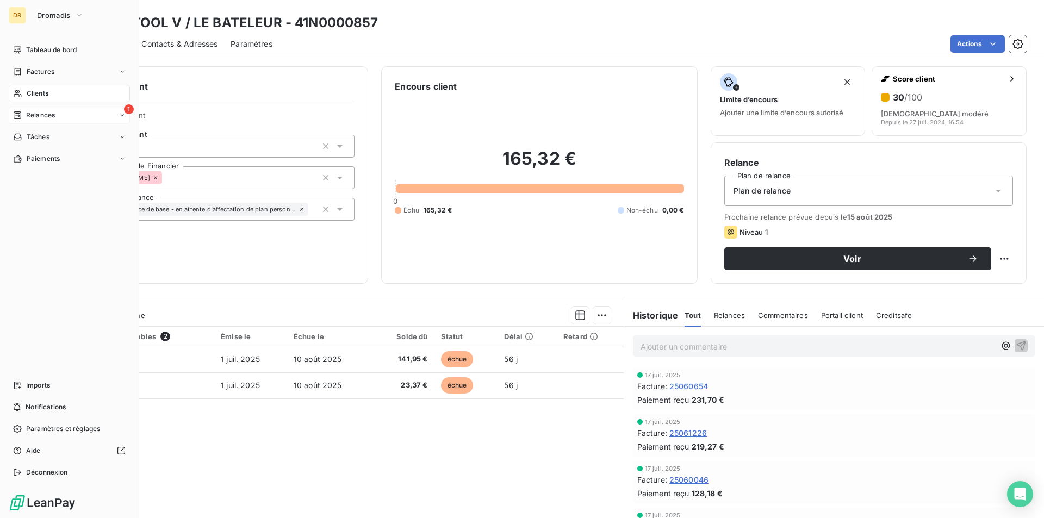
click at [50, 112] on span "Relances" at bounding box center [40, 115] width 29 height 10
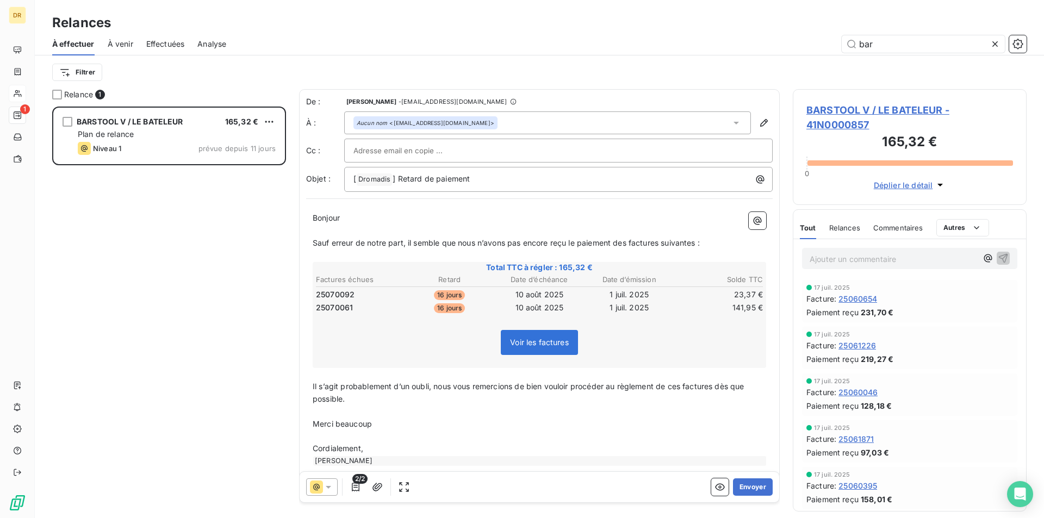
scroll to position [15, 0]
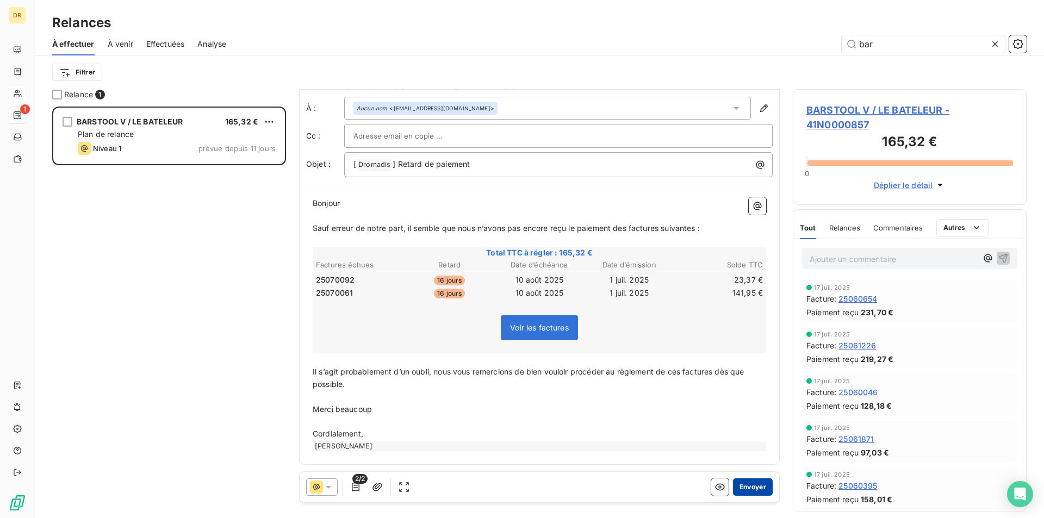
click at [748, 486] on button "Envoyer" at bounding box center [753, 487] width 40 height 17
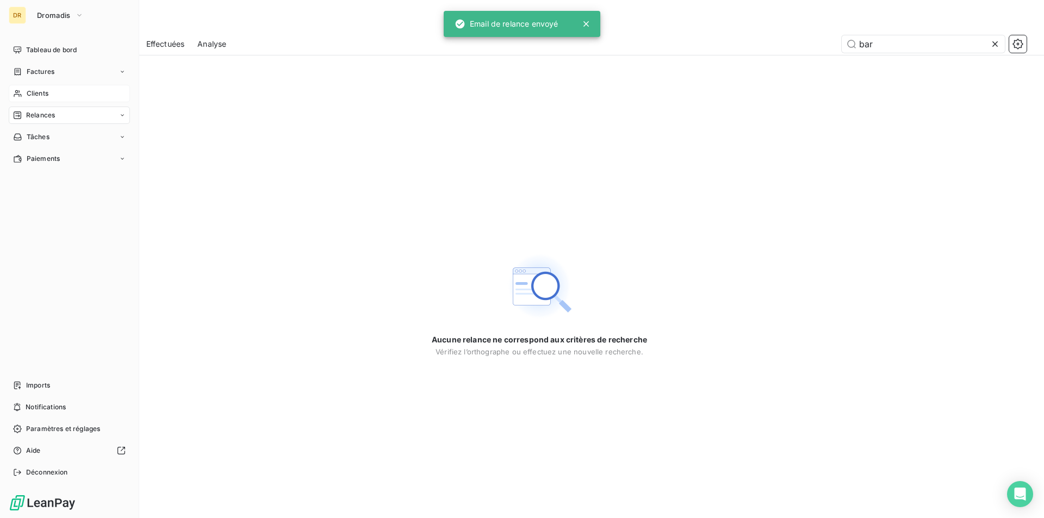
click at [35, 92] on span "Clients" at bounding box center [38, 94] width 22 height 10
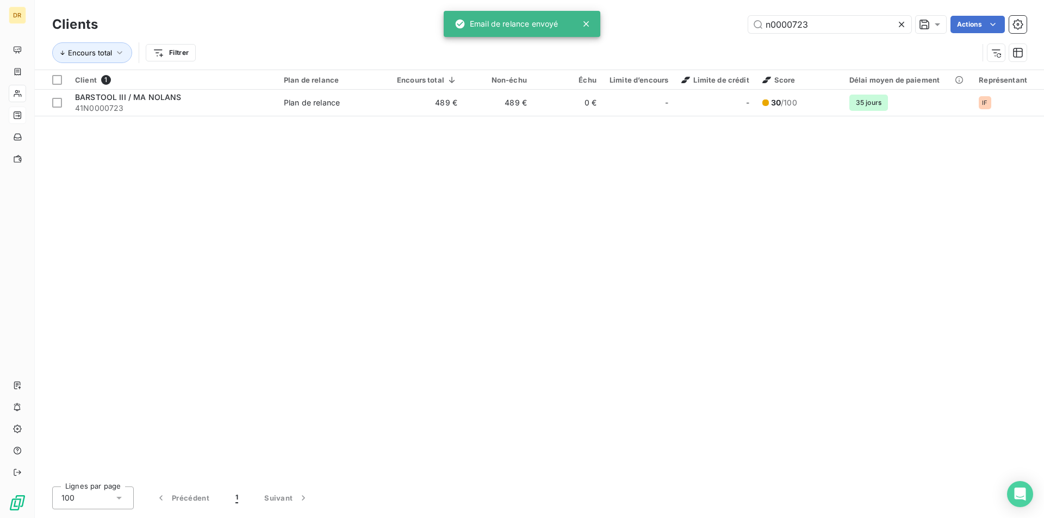
drag, startPoint x: 847, startPoint y: 23, endPoint x: 575, endPoint y: 2, distance: 272.8
click at [574, 6] on div "Clients n0000723 Actions Encours total Filtrer" at bounding box center [540, 35] width 1010 height 70
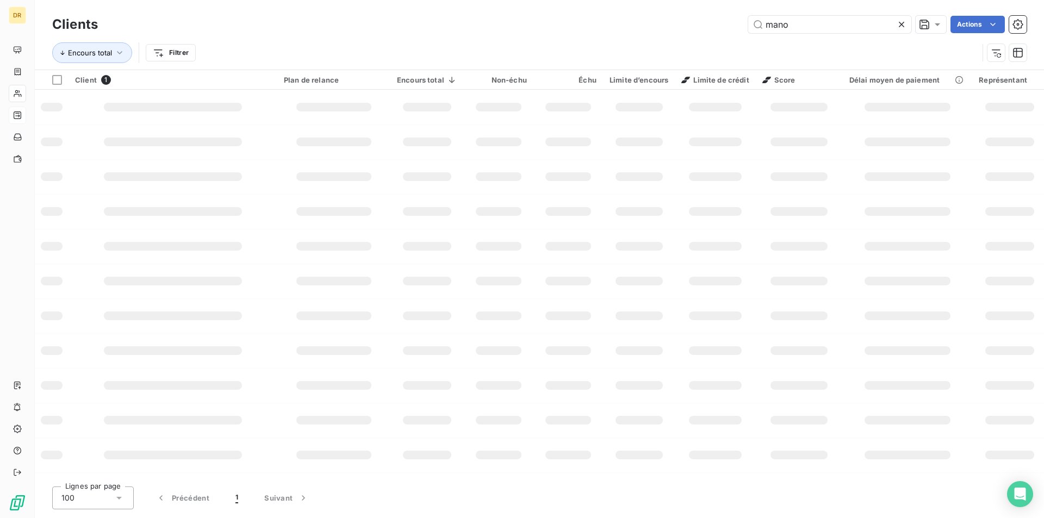
type input "mano"
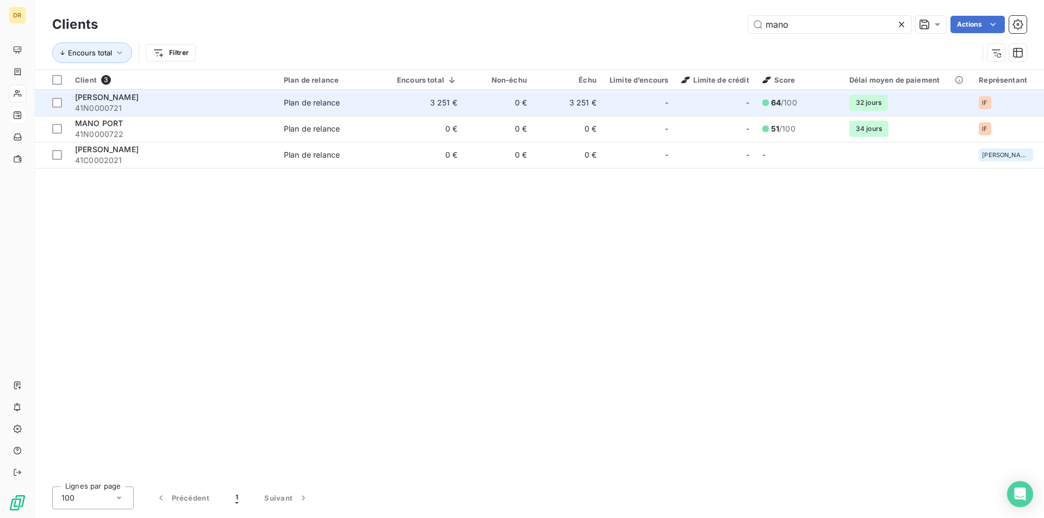
click at [146, 96] on div "[PERSON_NAME]" at bounding box center [173, 97] width 196 height 11
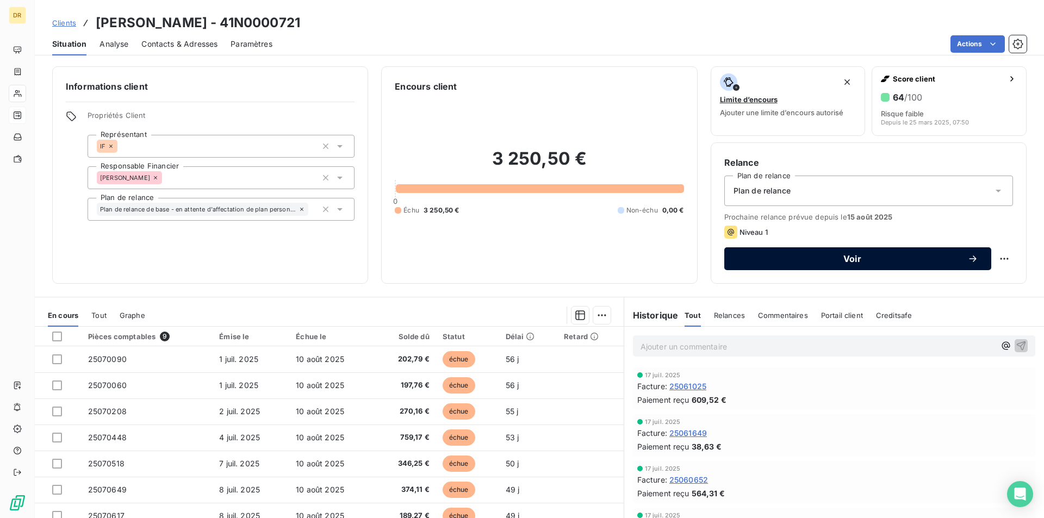
click at [806, 263] on div "Voir" at bounding box center [858, 258] width 241 height 11
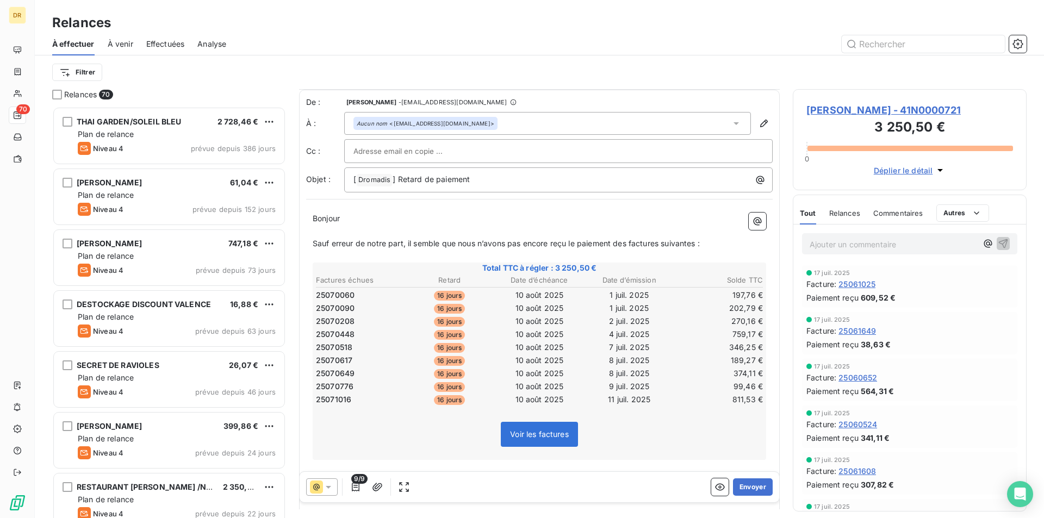
scroll to position [107, 0]
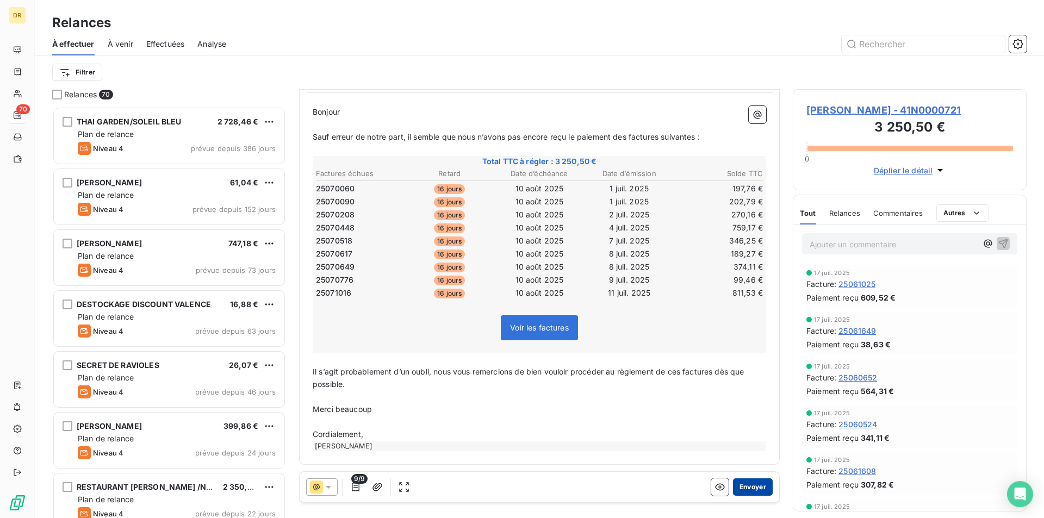
click at [735, 485] on button "Envoyer" at bounding box center [753, 487] width 40 height 17
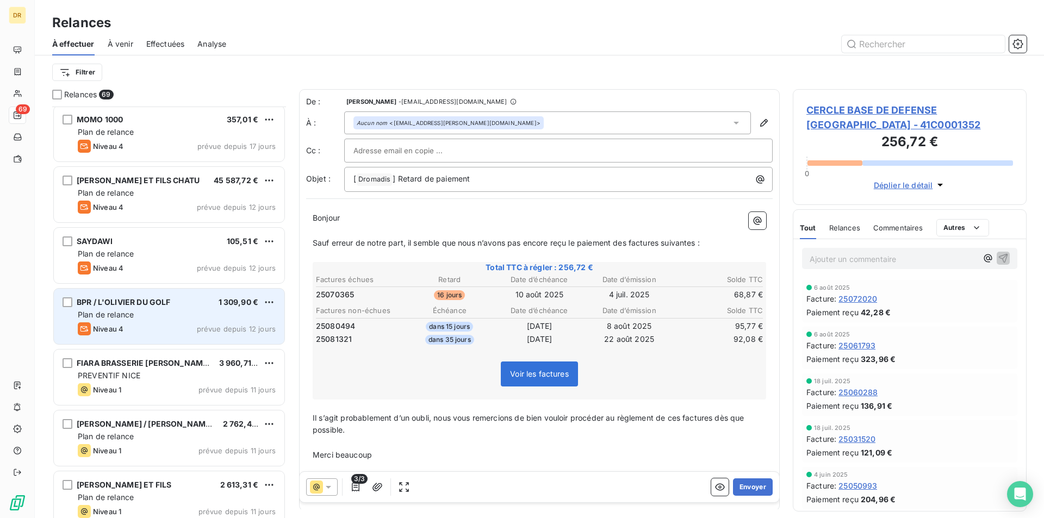
scroll to position [544, 0]
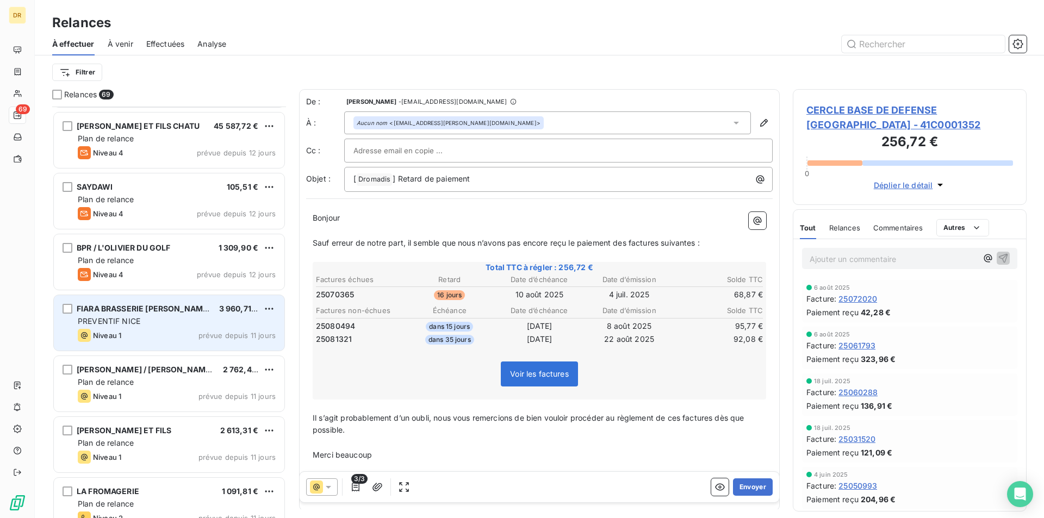
click at [177, 327] on div "FIARA BRASSERIE [PERSON_NAME] 3 960,71 € PREVENTIF NICE Niveau 1 prévue depuis …" at bounding box center [169, 322] width 231 height 55
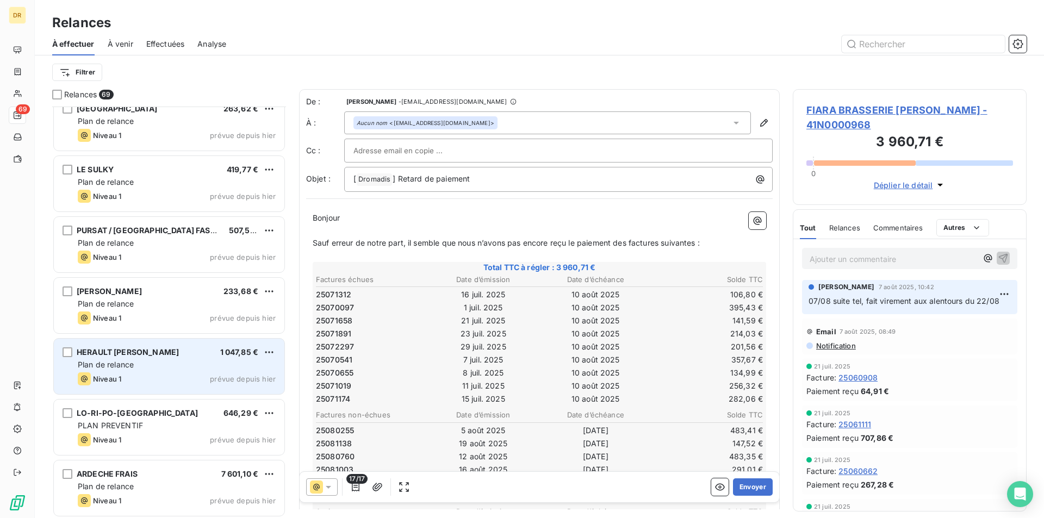
scroll to position [2992, 0]
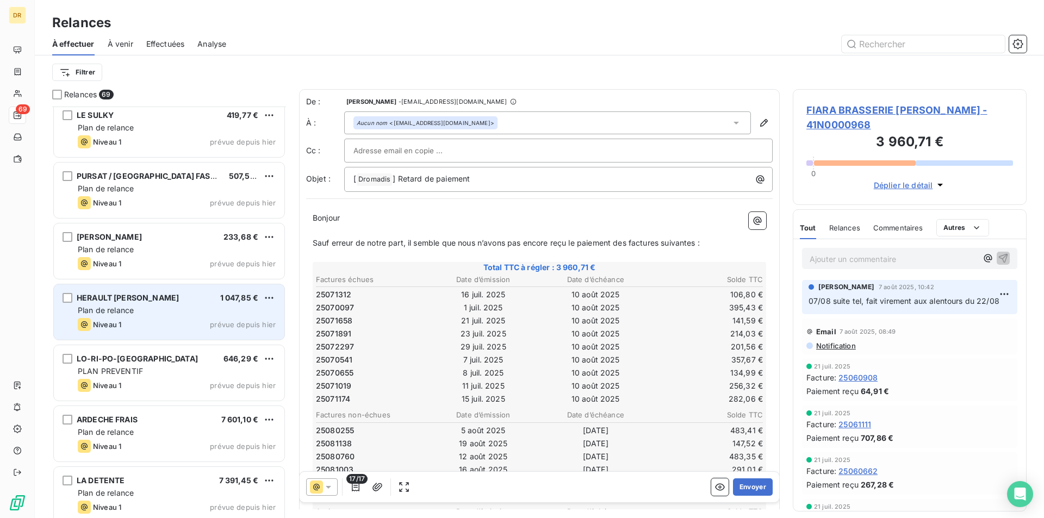
click at [180, 325] on div "Niveau 1 prévue depuis hier" at bounding box center [177, 324] width 198 height 13
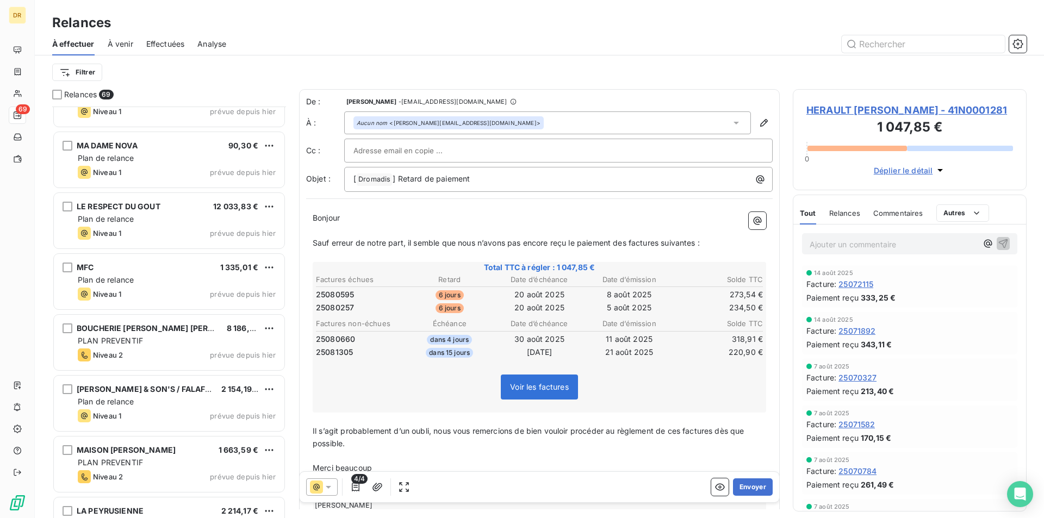
scroll to position [3792, 0]
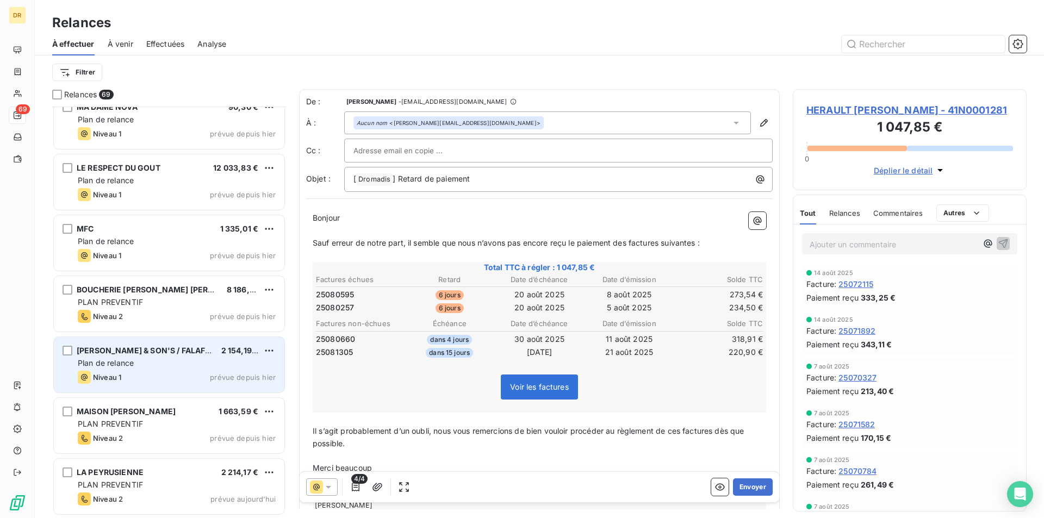
click at [146, 355] on div "[PERSON_NAME] & SON'S / FALAFEL" at bounding box center [145, 350] width 136 height 11
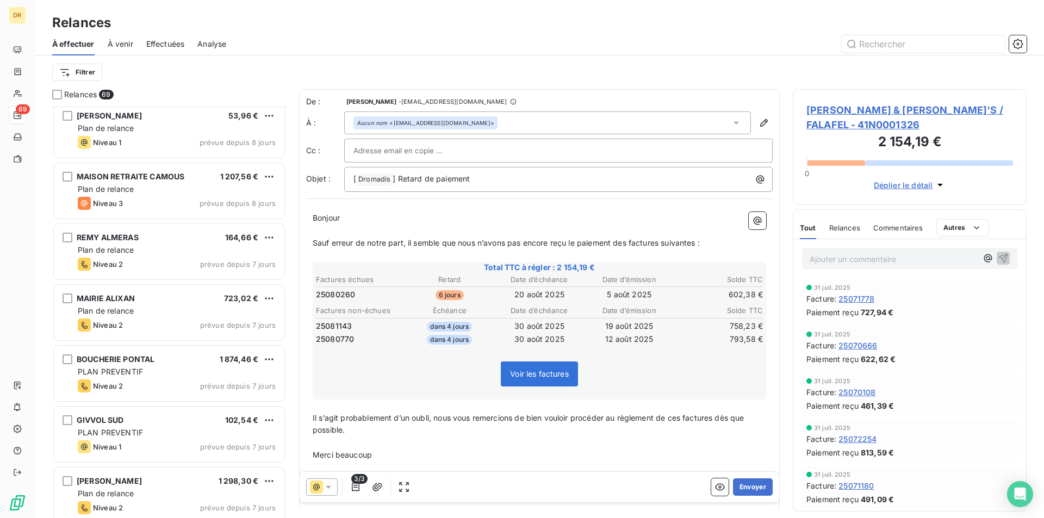
scroll to position [1780, 0]
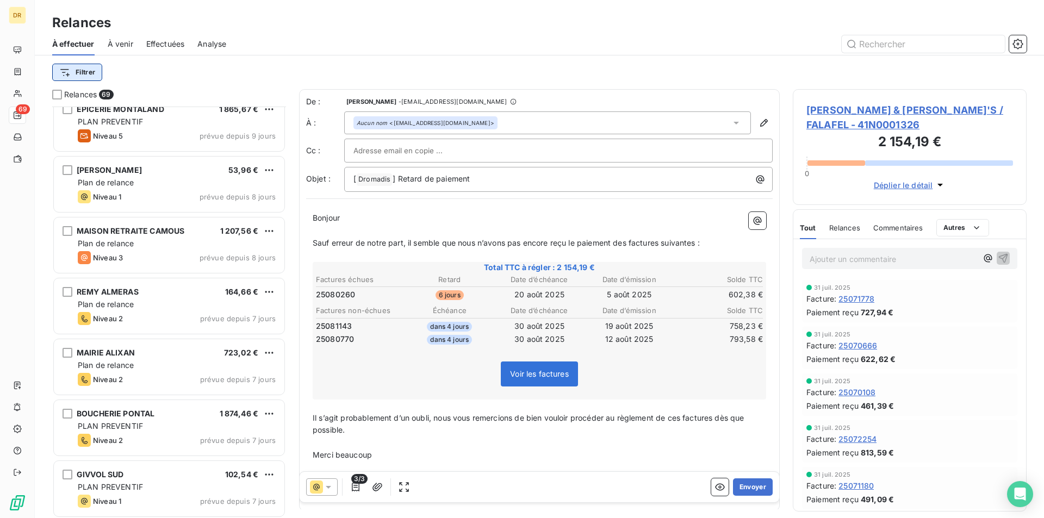
click at [89, 74] on html "DR 69 Relances À effectuer À venir Effectuées Analyse Filtrer Relances 69 JOUD …" at bounding box center [522, 259] width 1044 height 518
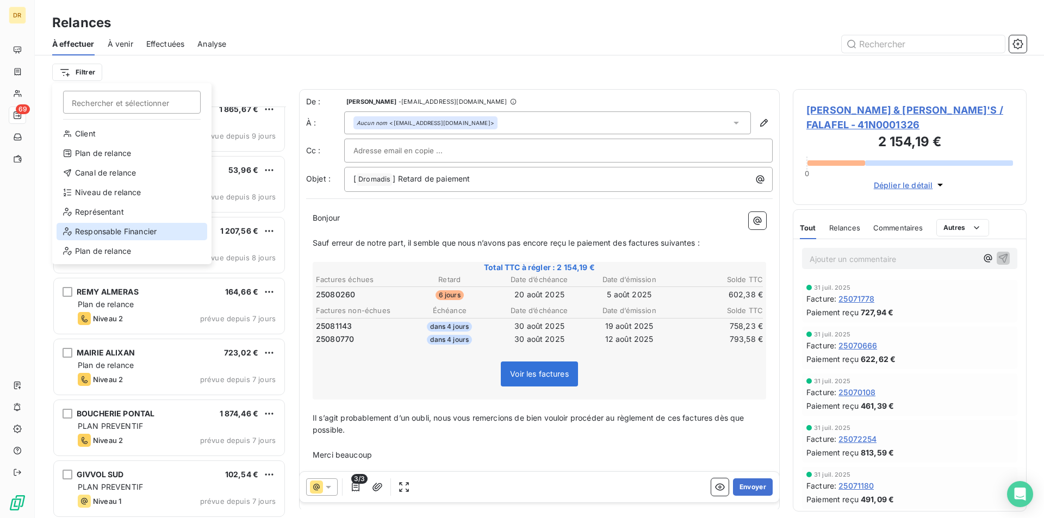
click at [101, 234] on div "Responsable Financier" at bounding box center [132, 231] width 151 height 17
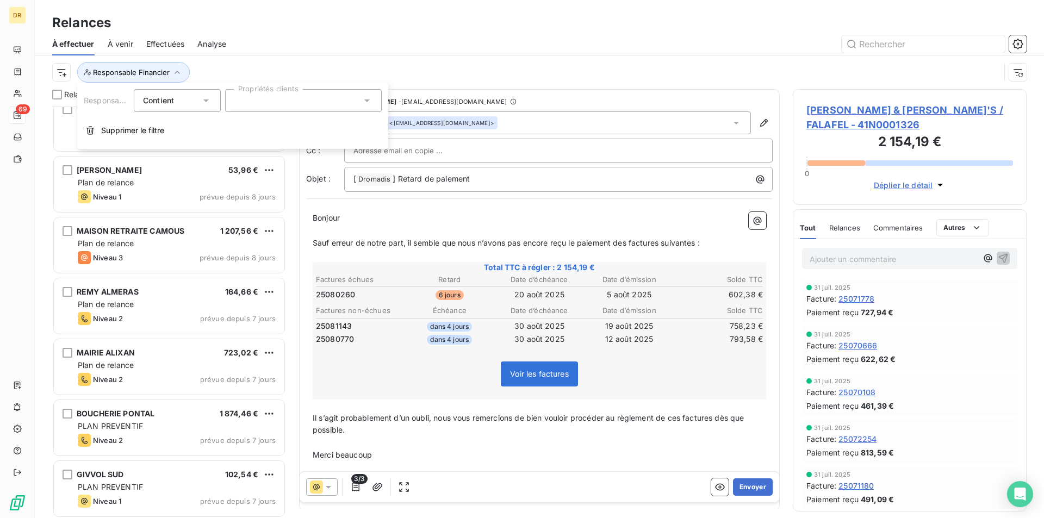
click at [179, 103] on div "Contient is" at bounding box center [172, 100] width 58 height 15
click at [259, 102] on div at bounding box center [303, 100] width 157 height 23
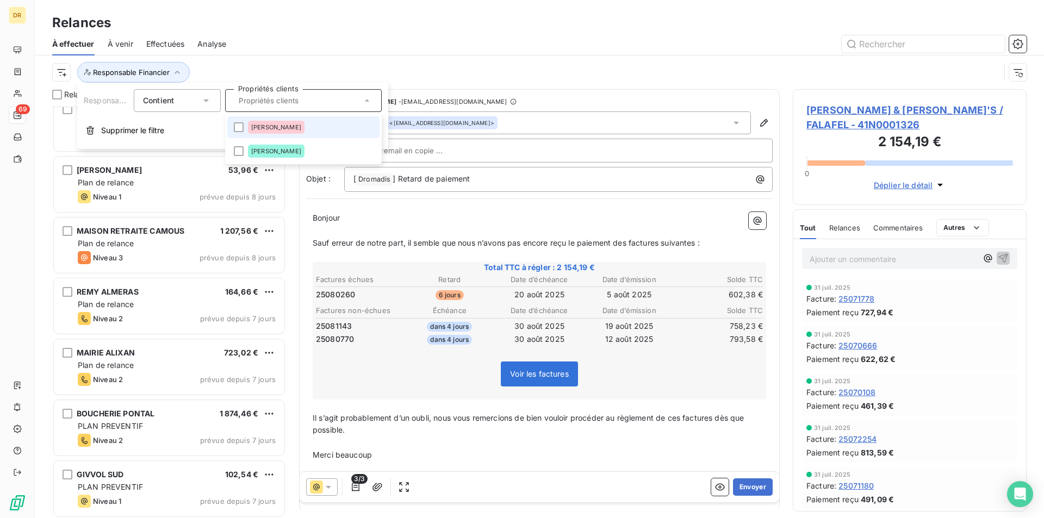
click at [277, 128] on span "[PERSON_NAME]" at bounding box center [276, 127] width 50 height 7
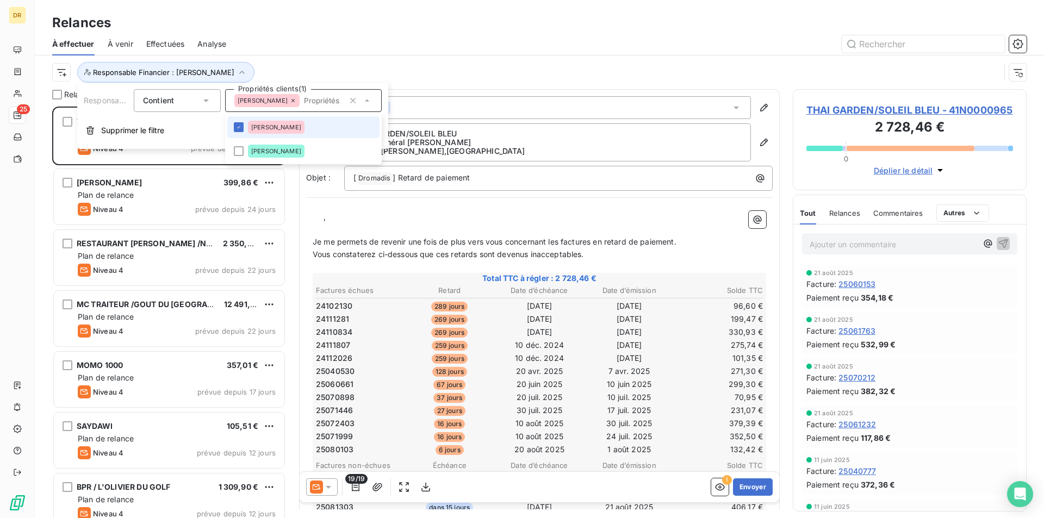
scroll to position [404, 226]
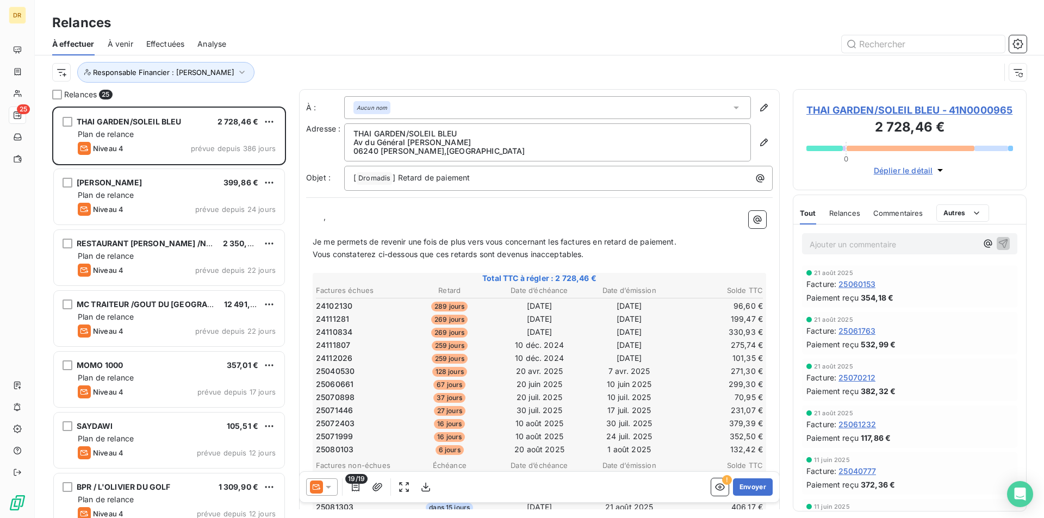
click at [442, 49] on div at bounding box center [633, 43] width 788 height 17
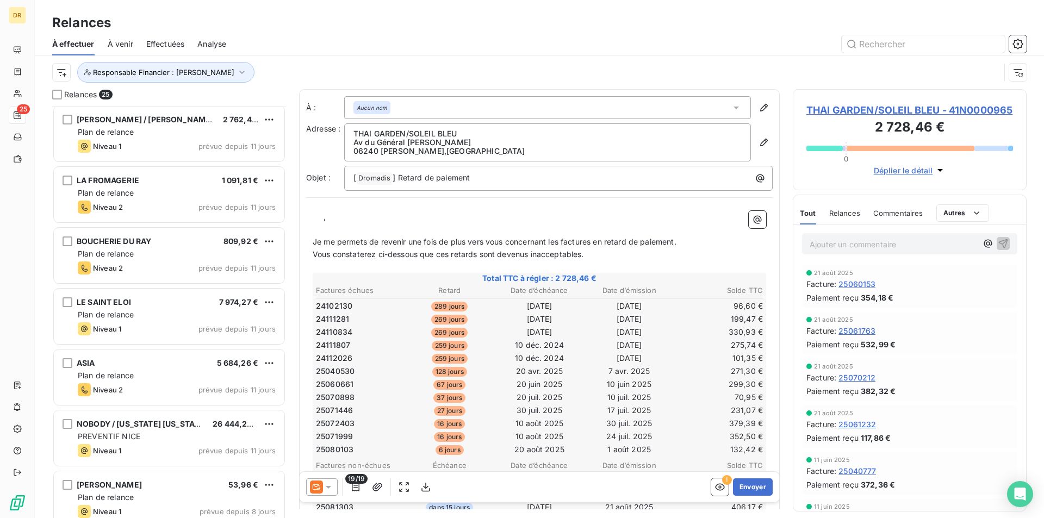
scroll to position [544, 0]
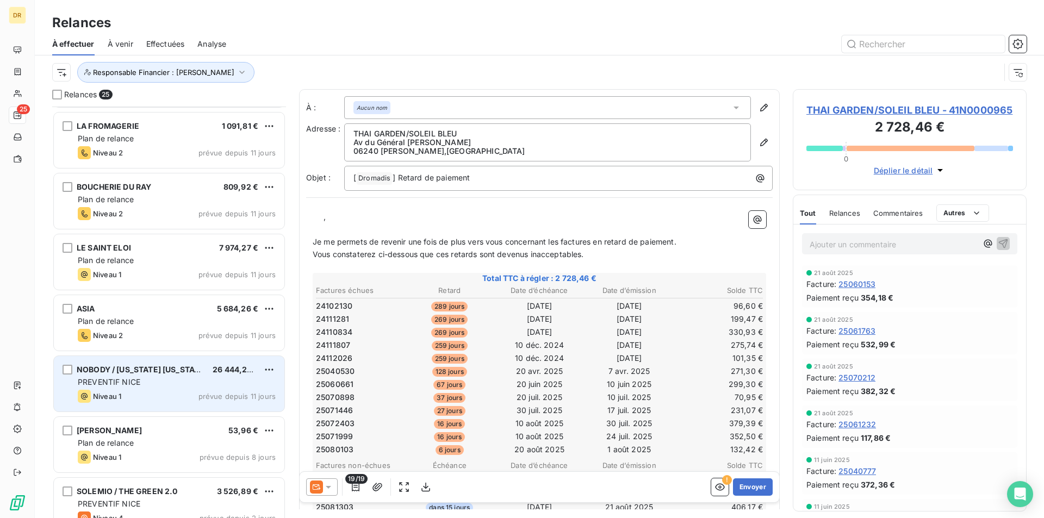
click at [155, 362] on div "NOBODY / [US_STATE] [US_STATE] 26 444,26 € PREVENTIF NICE Niveau 1 prévue depui…" at bounding box center [169, 383] width 231 height 55
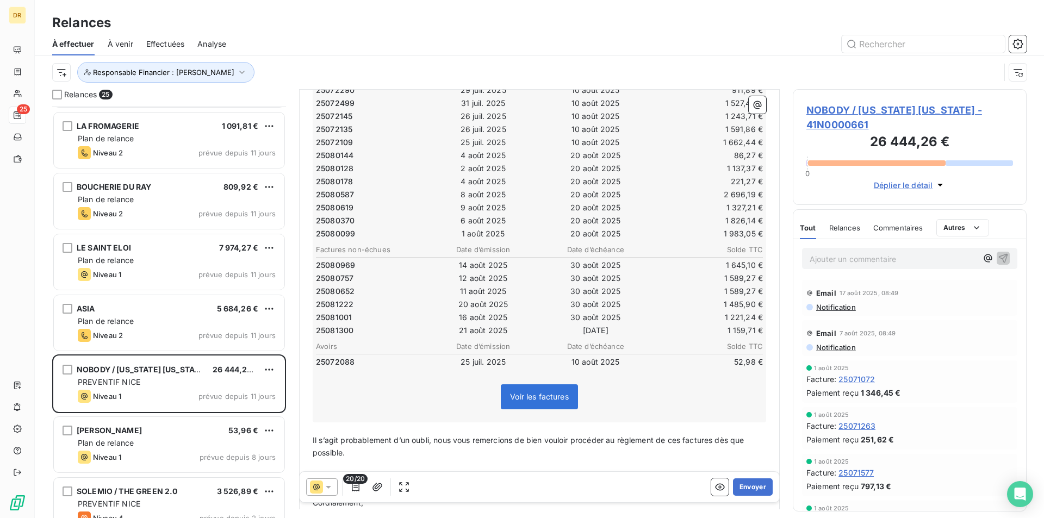
scroll to position [164, 0]
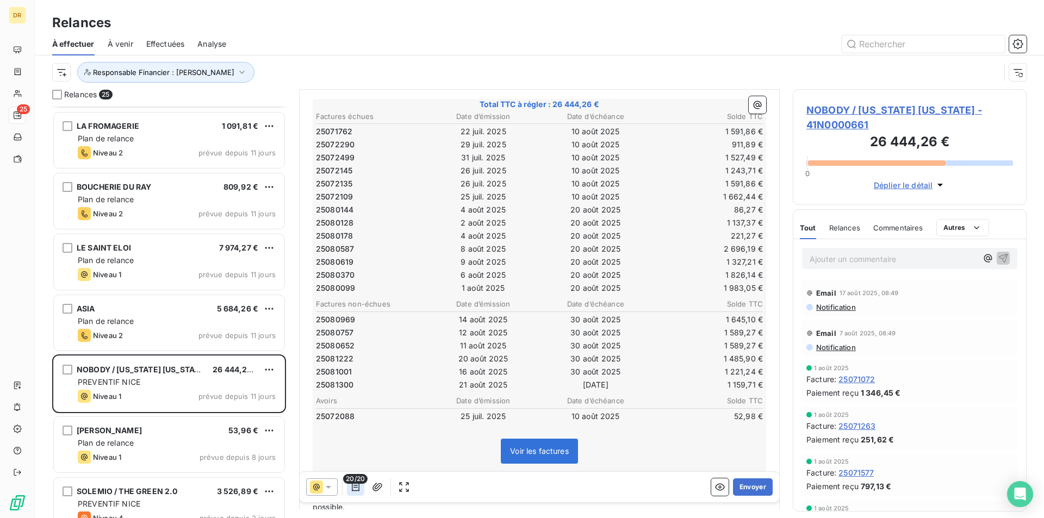
click at [357, 485] on icon "button" at bounding box center [355, 487] width 11 height 11
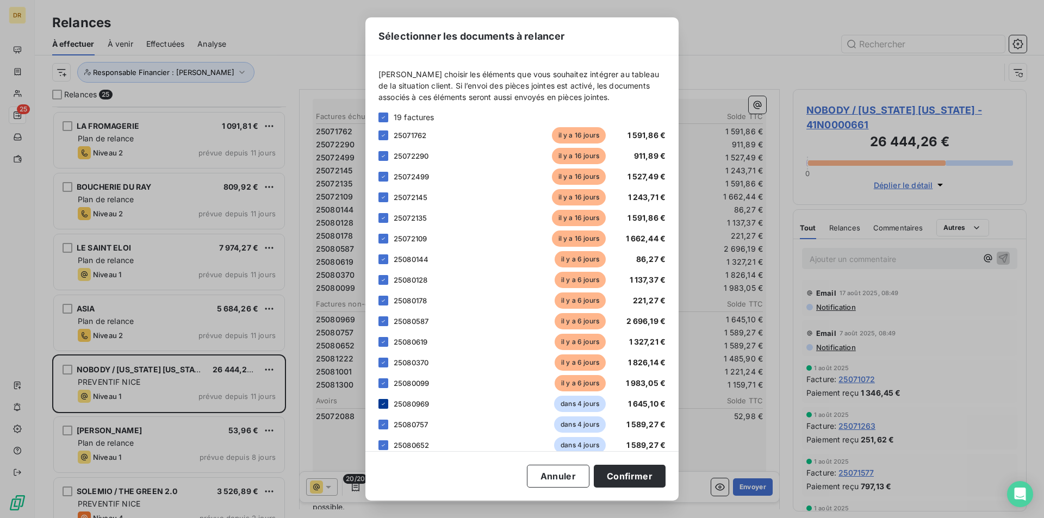
click at [385, 406] on icon at bounding box center [383, 404] width 7 height 7
click at [386, 423] on icon at bounding box center [383, 425] width 7 height 7
click at [383, 445] on icon at bounding box center [383, 445] width 7 height 7
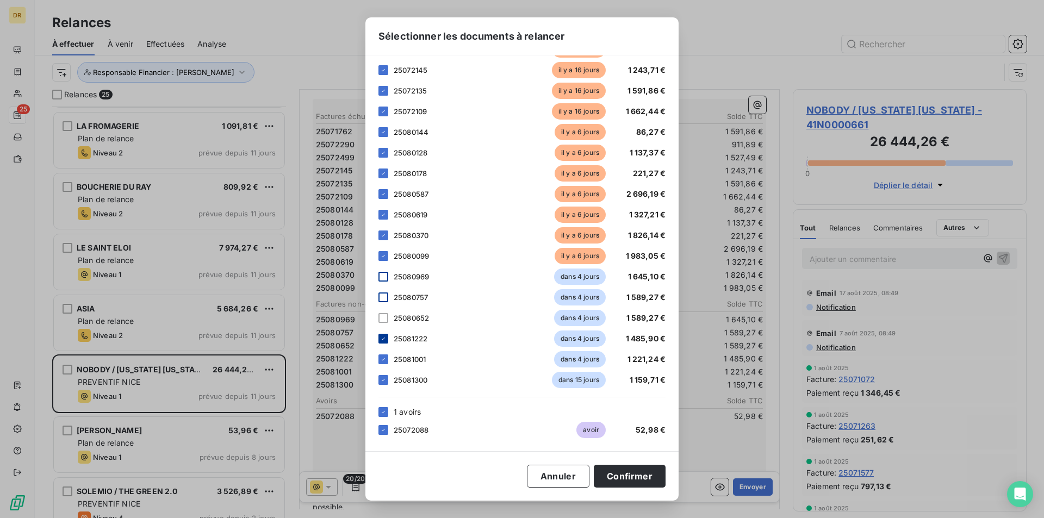
click at [386, 341] on icon at bounding box center [383, 339] width 7 height 7
click at [384, 361] on icon at bounding box center [383, 359] width 7 height 7
click at [385, 379] on icon at bounding box center [383, 380] width 7 height 7
click at [606, 474] on button "Confirmer" at bounding box center [630, 476] width 72 height 23
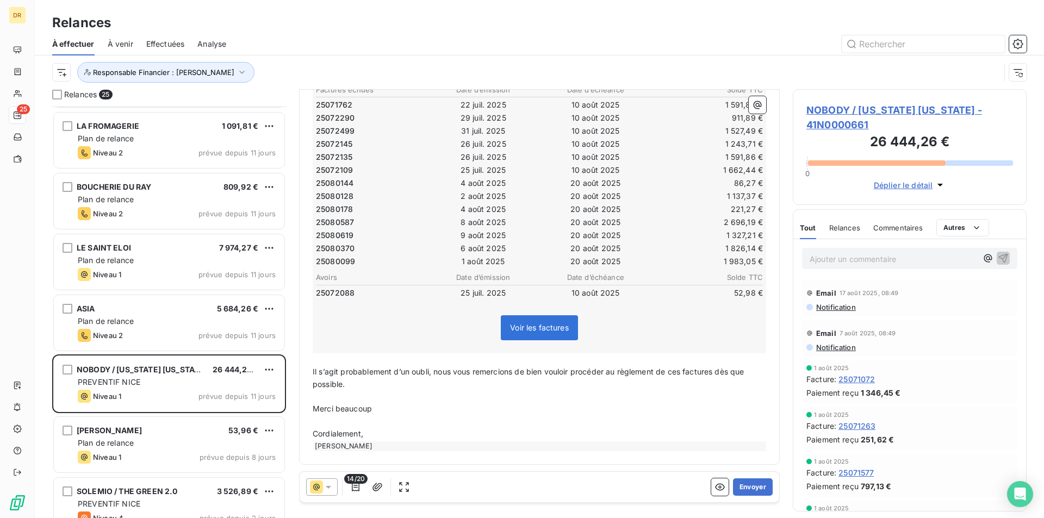
scroll to position [136, 0]
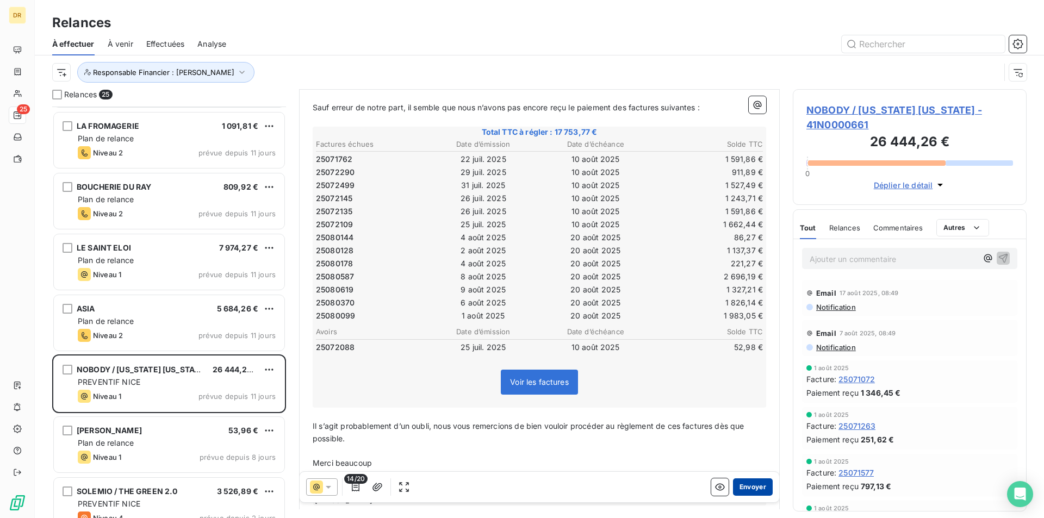
click at [736, 483] on button "Envoyer" at bounding box center [753, 487] width 40 height 17
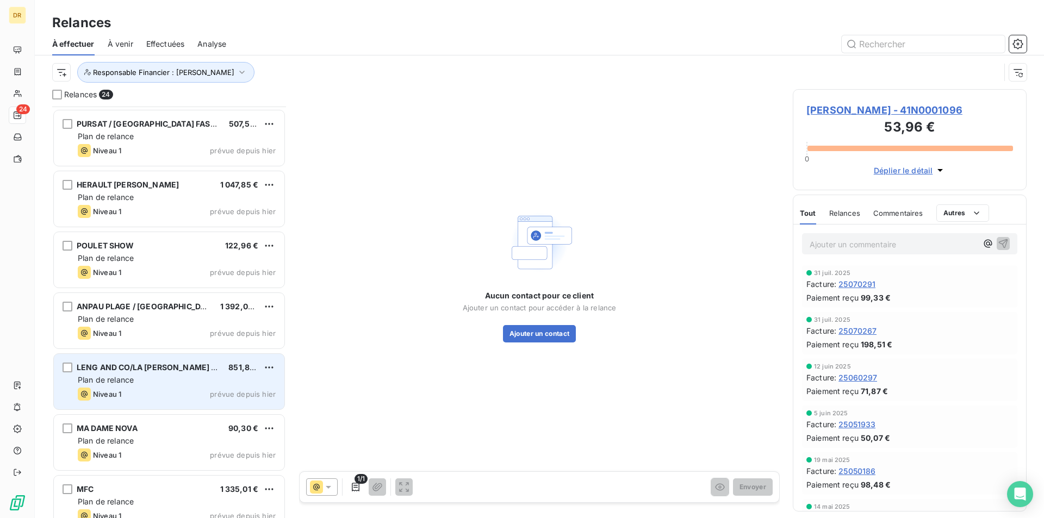
scroll to position [1051, 0]
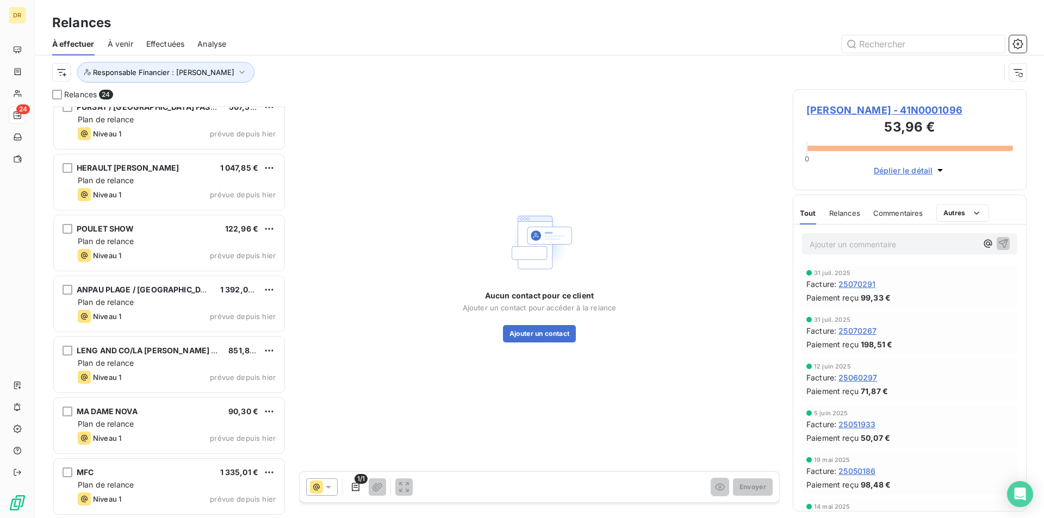
click at [150, 469] on div "BPR / L'OLIVIER DU GOLF 1 309,90 € Plan de relance Niveau 4 prévue depuis 12 jo…" at bounding box center [169, 313] width 234 height 412
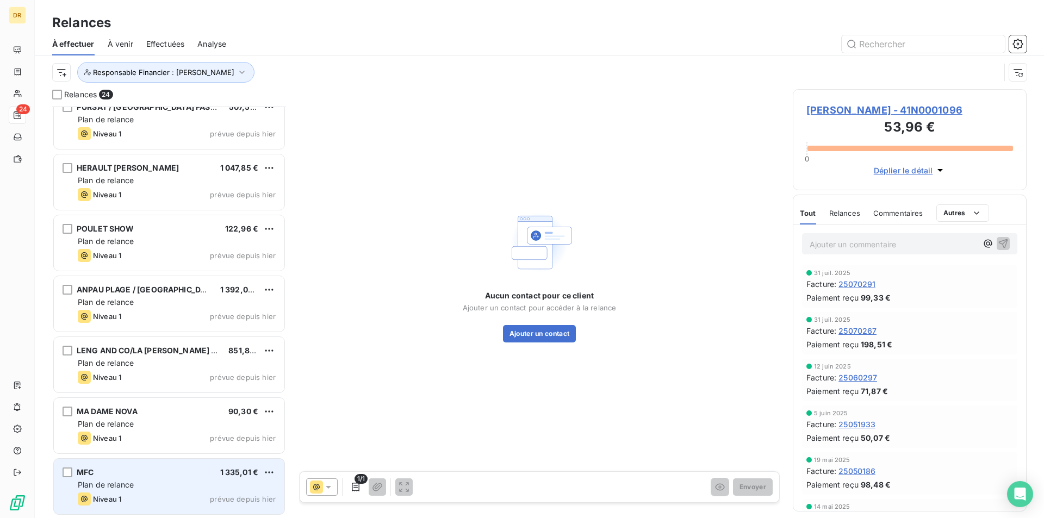
click at [133, 468] on div "MFC 1 335,01 €" at bounding box center [177, 473] width 198 height 10
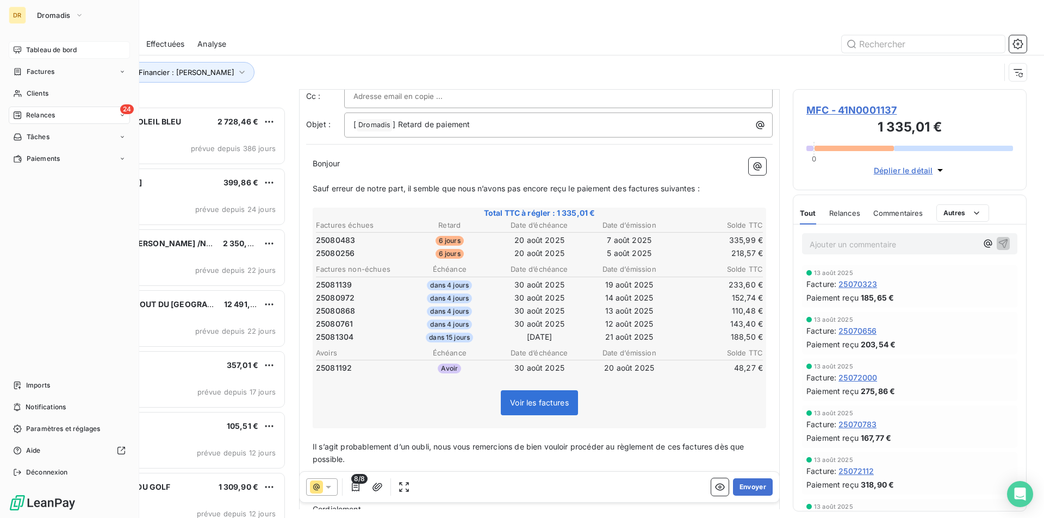
click at [29, 55] on div "Tableau de bord" at bounding box center [69, 49] width 121 height 17
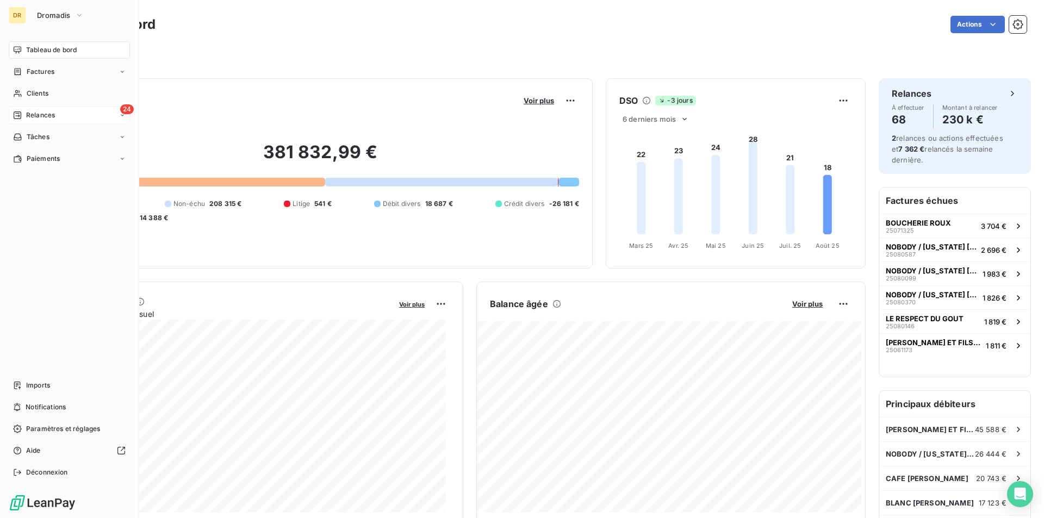
click at [57, 52] on span "Tableau de bord" at bounding box center [51, 50] width 51 height 10
click at [42, 111] on span "Relances" at bounding box center [40, 115] width 29 height 10
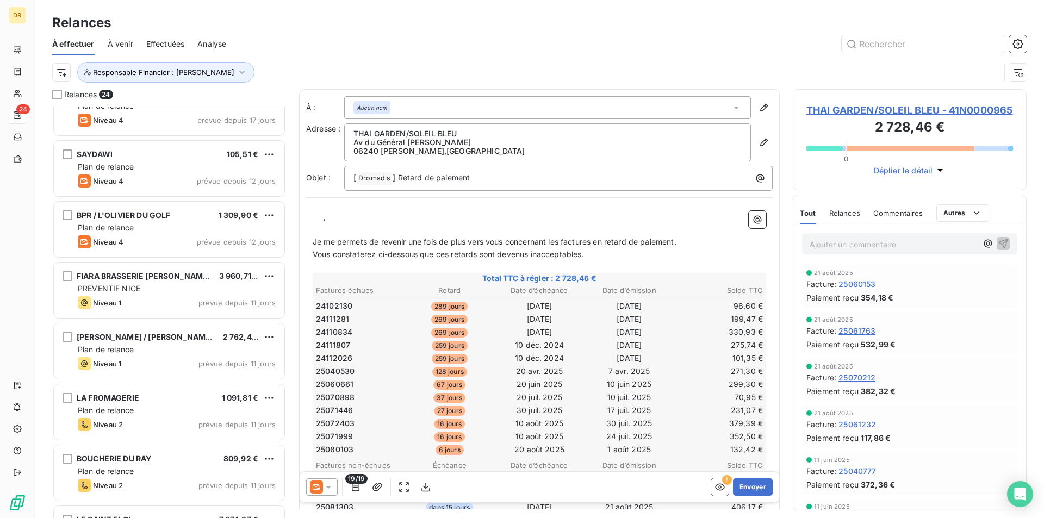
scroll to position [327, 0]
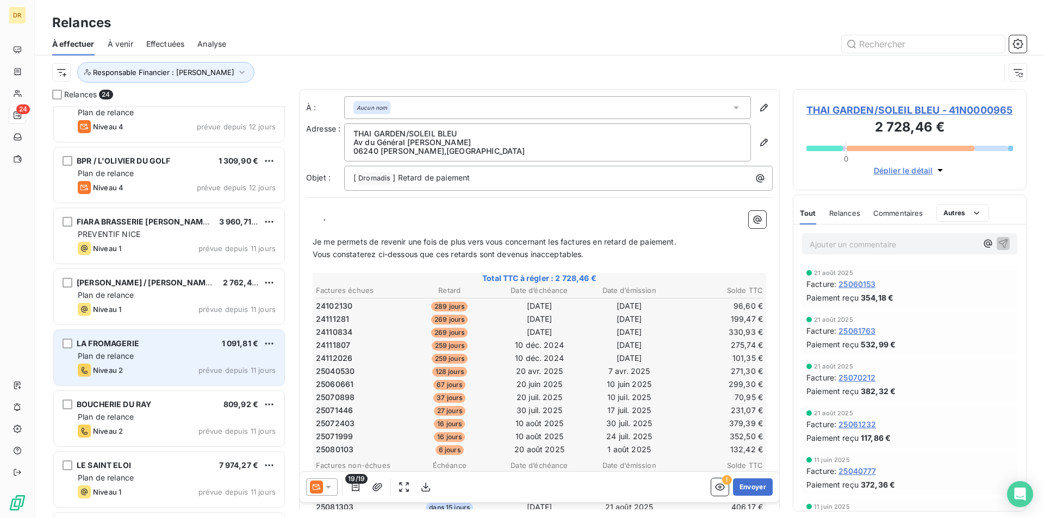
click at [145, 334] on div "LA FROMAGERIE 1 091,81 € Plan de relance Niveau 2 prévue depuis 11 jours" at bounding box center [169, 357] width 231 height 55
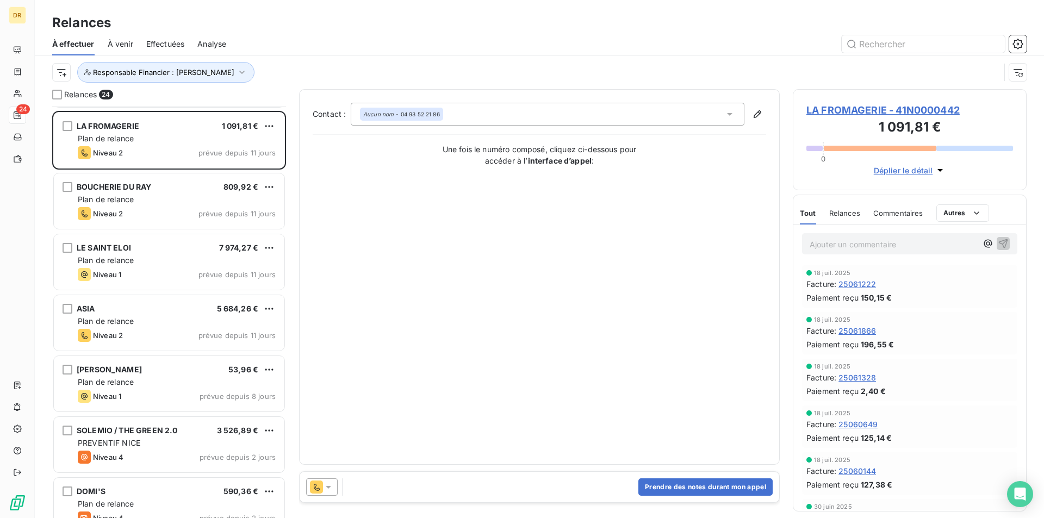
scroll to position [599, 0]
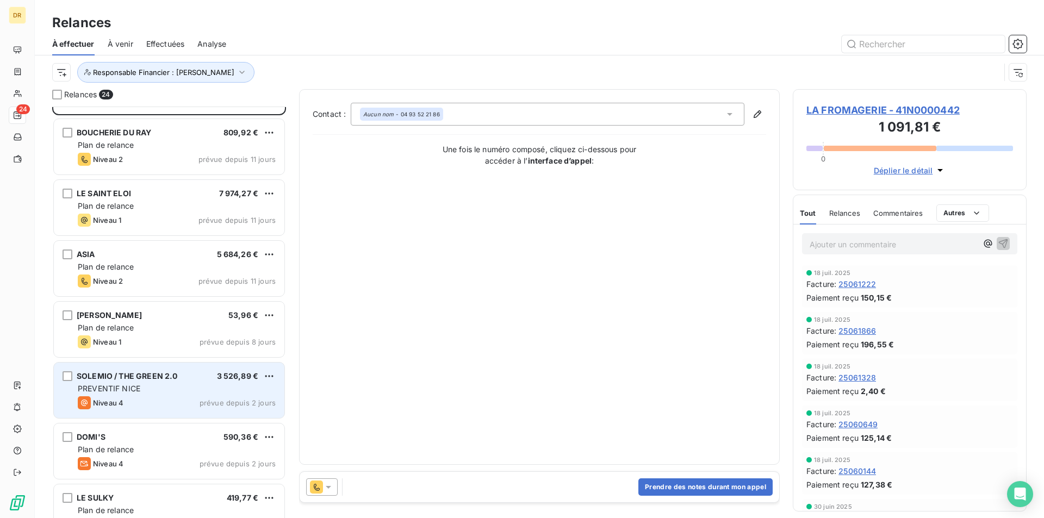
click at [177, 379] on span "SOLEMIO / THE GREEN 2.0" at bounding box center [127, 376] width 101 height 9
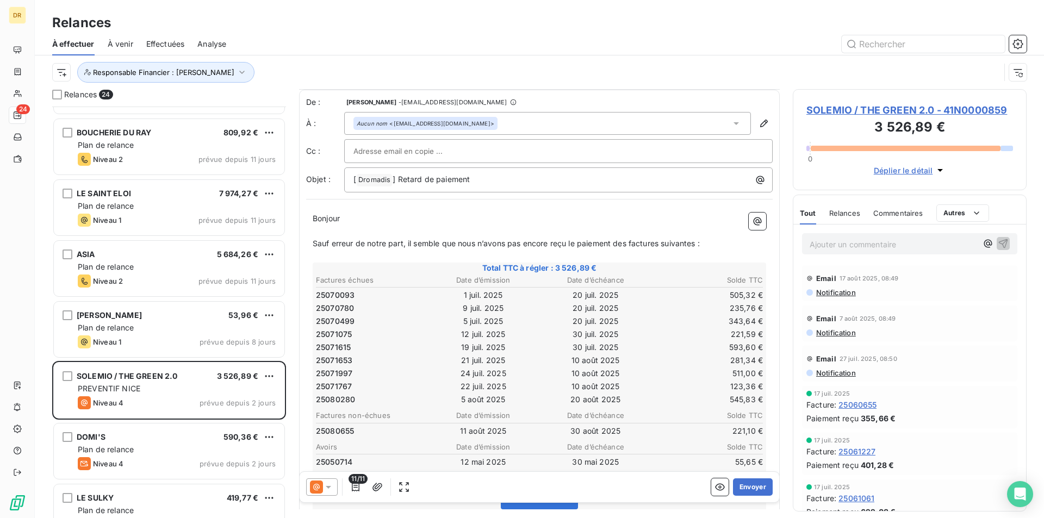
scroll to position [55, 0]
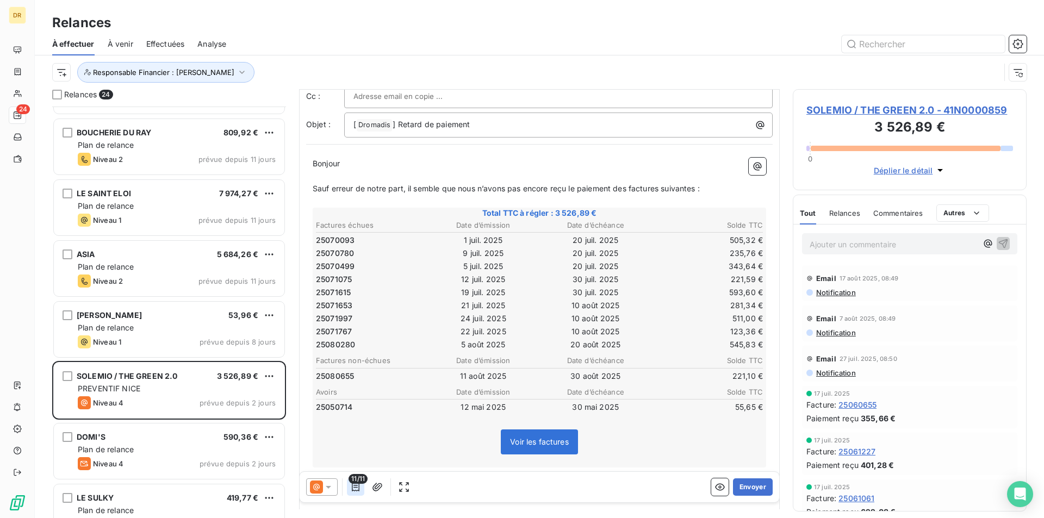
click at [360, 485] on icon "button" at bounding box center [355, 487] width 11 height 11
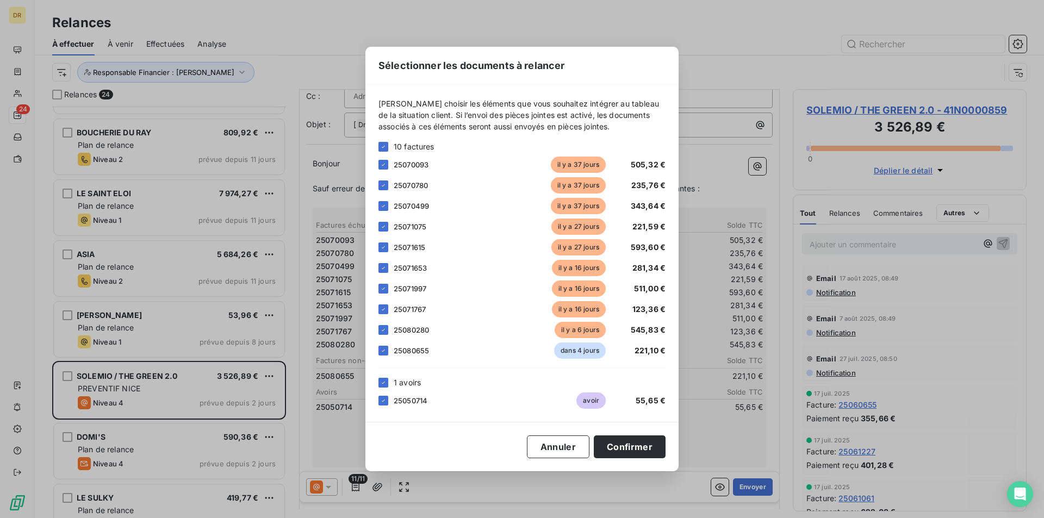
click at [383, 356] on div "25080655 dans 4 jours 221,10 €" at bounding box center [522, 351] width 287 height 16
click at [383, 352] on icon at bounding box center [383, 351] width 7 height 7
click at [627, 447] on button "Confirmer" at bounding box center [630, 447] width 72 height 23
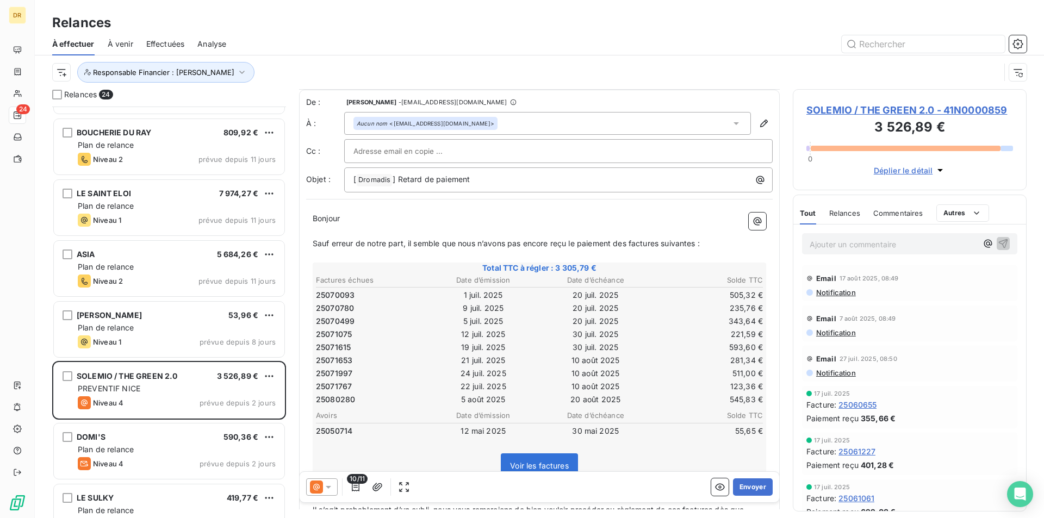
scroll to position [109, 0]
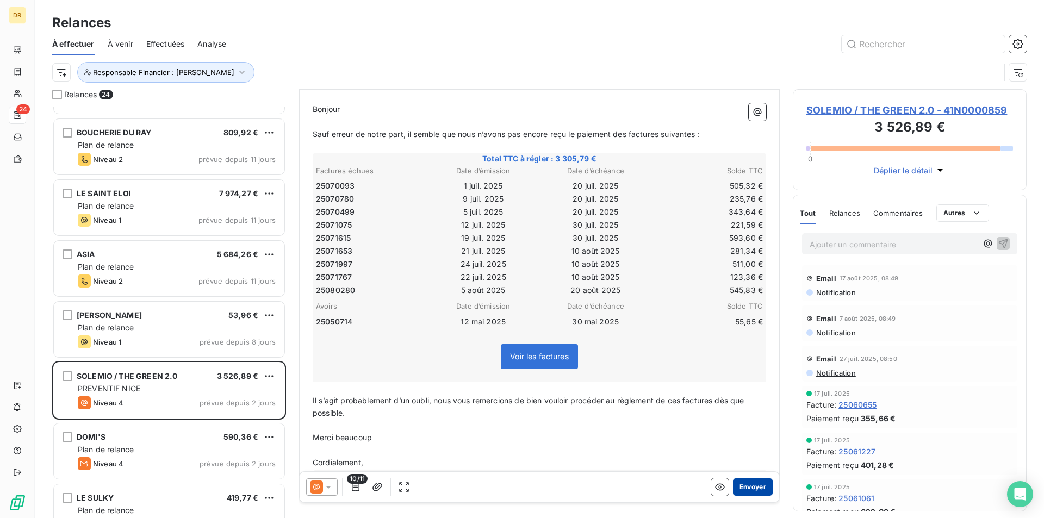
click at [741, 487] on button "Envoyer" at bounding box center [753, 487] width 40 height 17
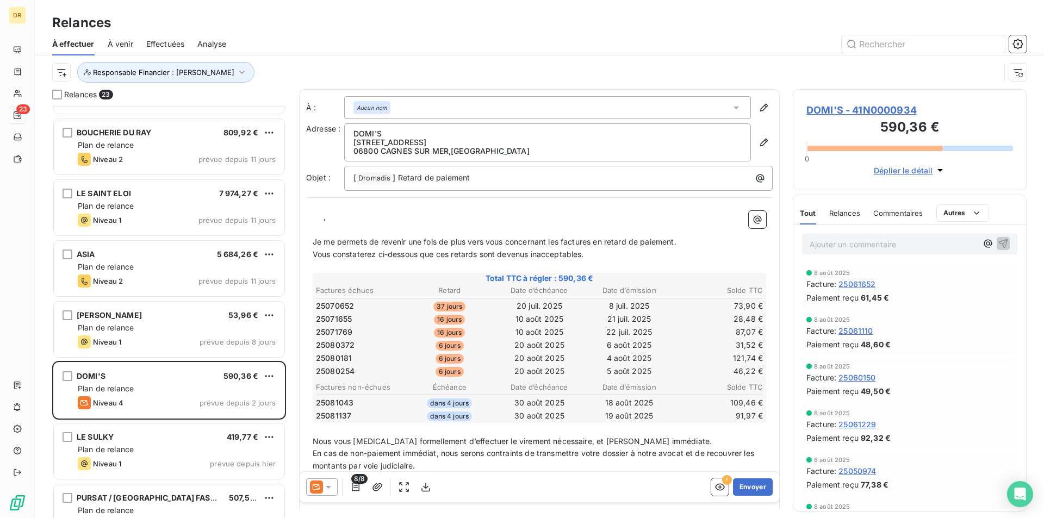
click at [168, 49] on span "Effectuées" at bounding box center [165, 44] width 39 height 11
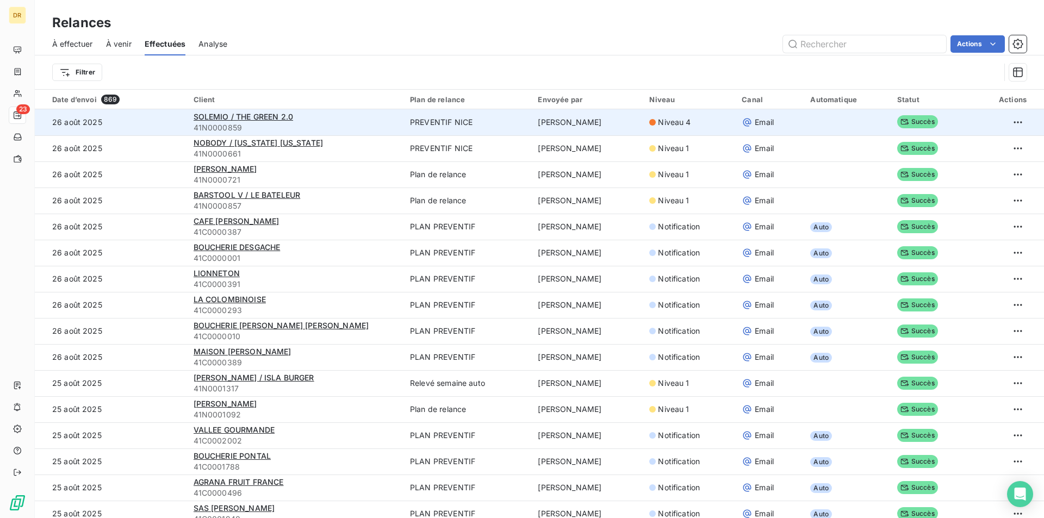
click at [665, 127] on span "Niveau 4" at bounding box center [674, 122] width 33 height 11
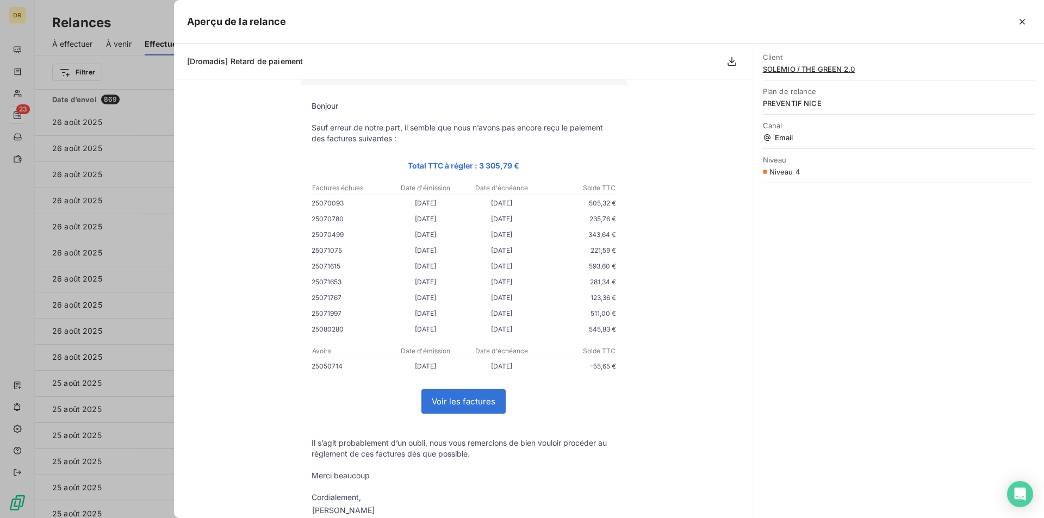
scroll to position [109, 0]
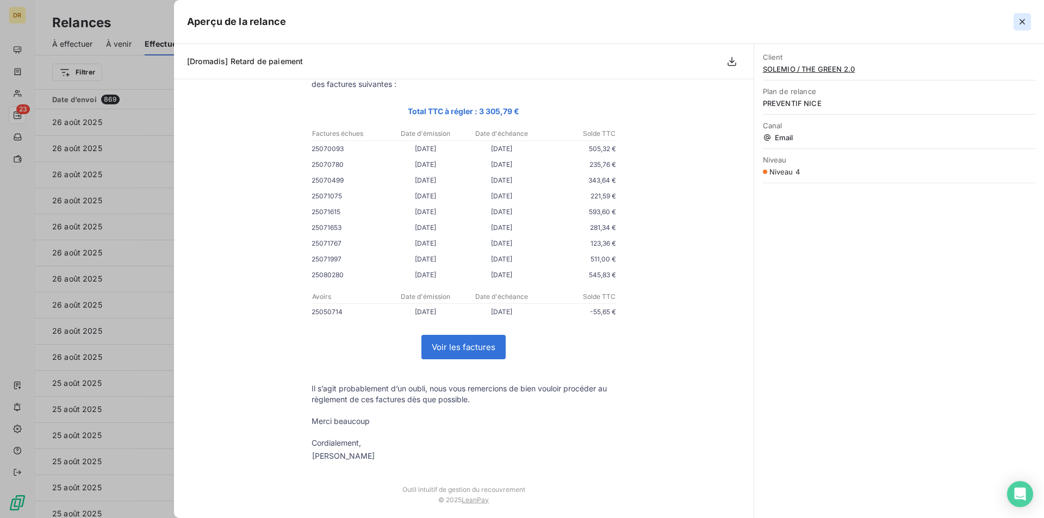
click at [1022, 26] on icon "button" at bounding box center [1022, 21] width 11 height 11
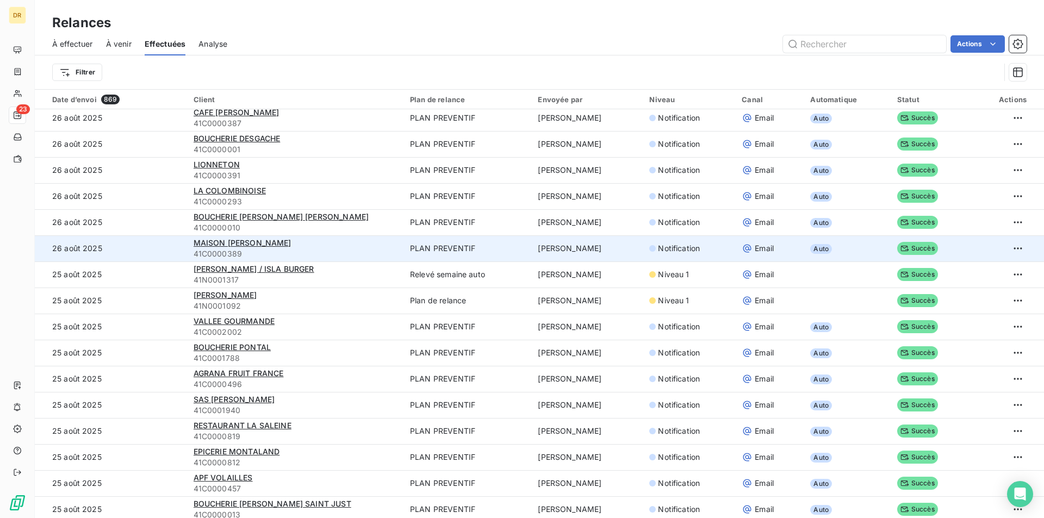
scroll to position [0, 0]
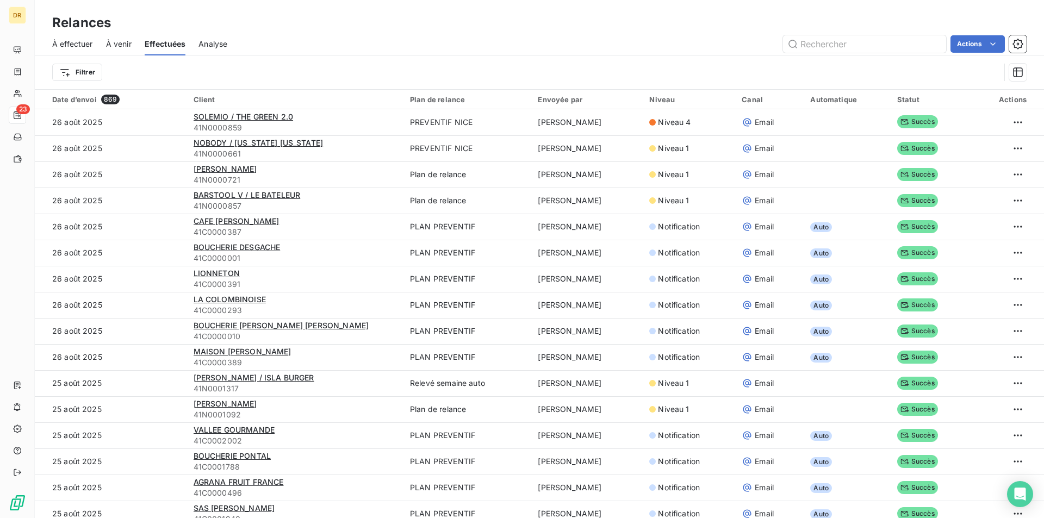
click at [62, 48] on span "À effectuer" at bounding box center [72, 44] width 41 height 11
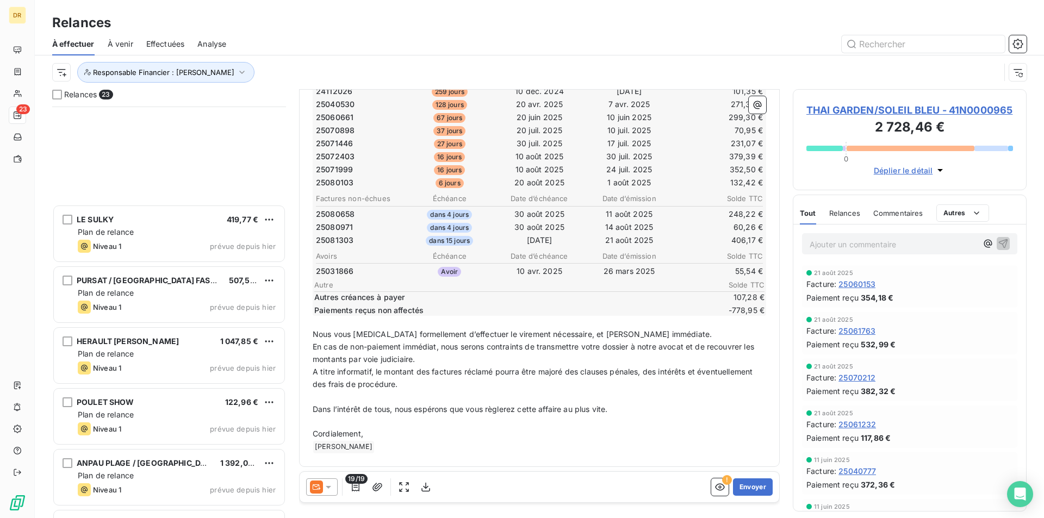
scroll to position [990, 0]
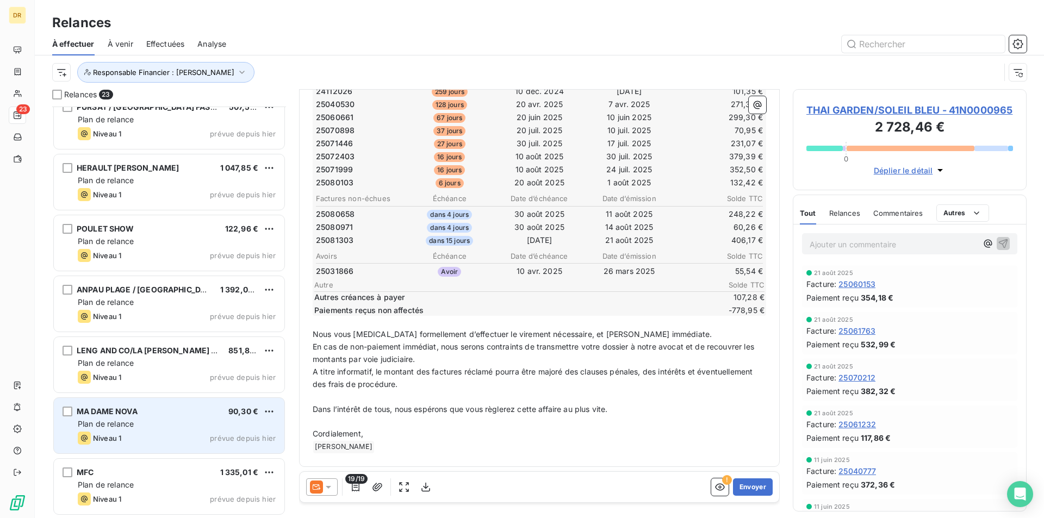
click at [165, 413] on div "MA DAME NOVA 90,30 €" at bounding box center [177, 412] width 198 height 10
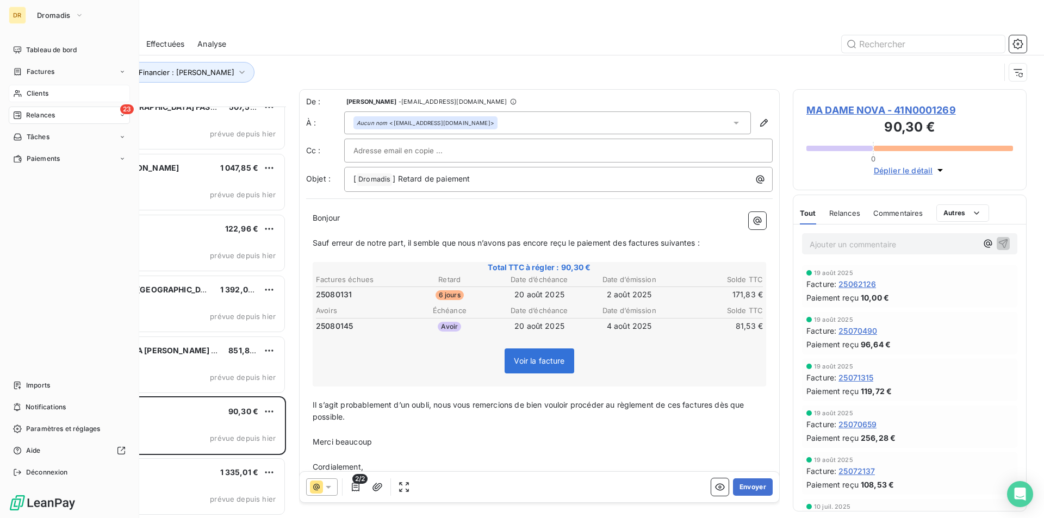
click at [40, 88] on div "Clients" at bounding box center [69, 93] width 121 height 17
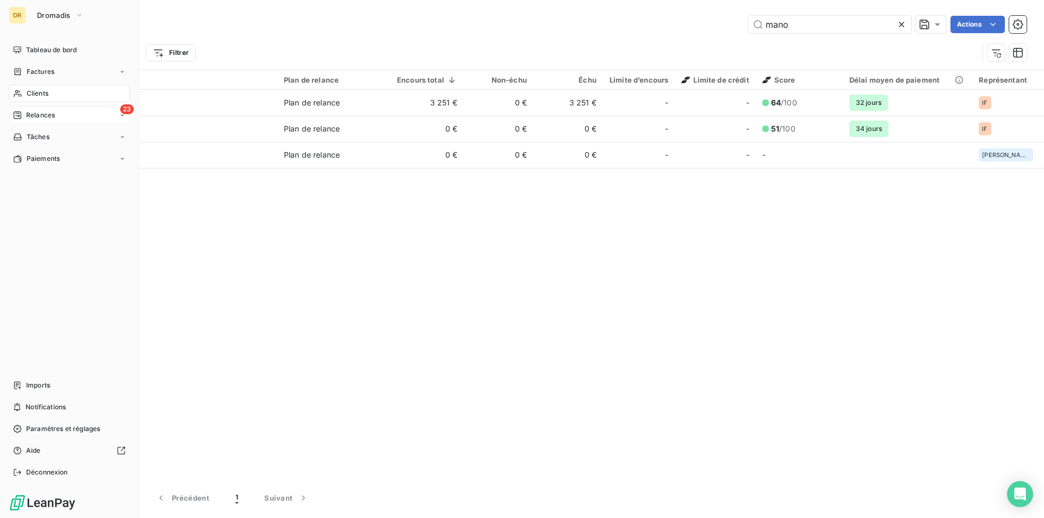
click at [42, 117] on span "Relances" at bounding box center [40, 115] width 29 height 10
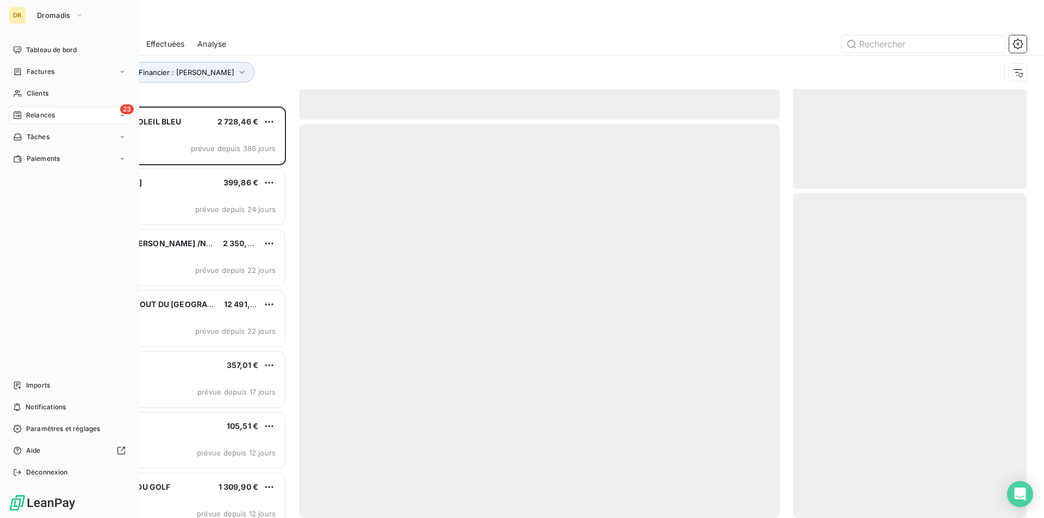
scroll to position [404, 226]
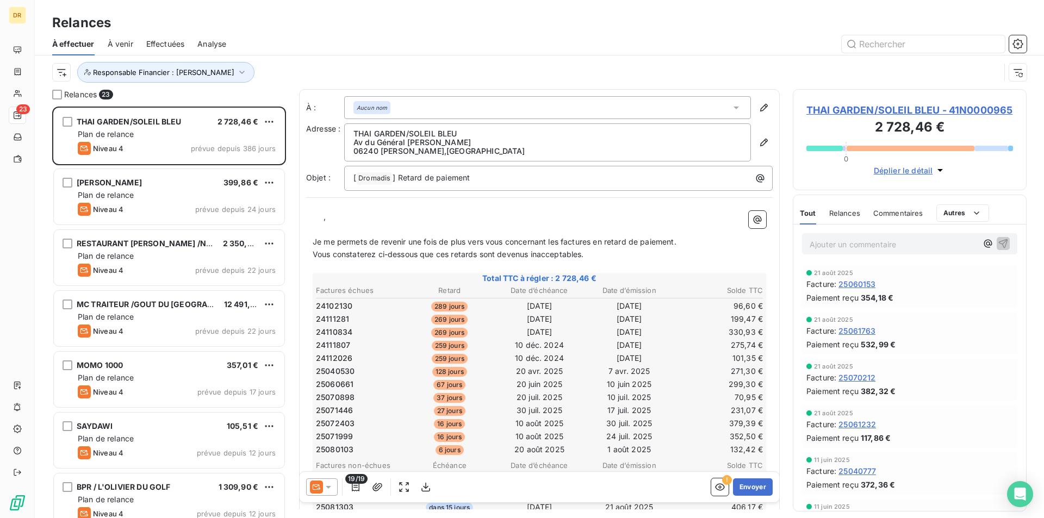
click at [159, 44] on span "Effectuées" at bounding box center [165, 44] width 39 height 11
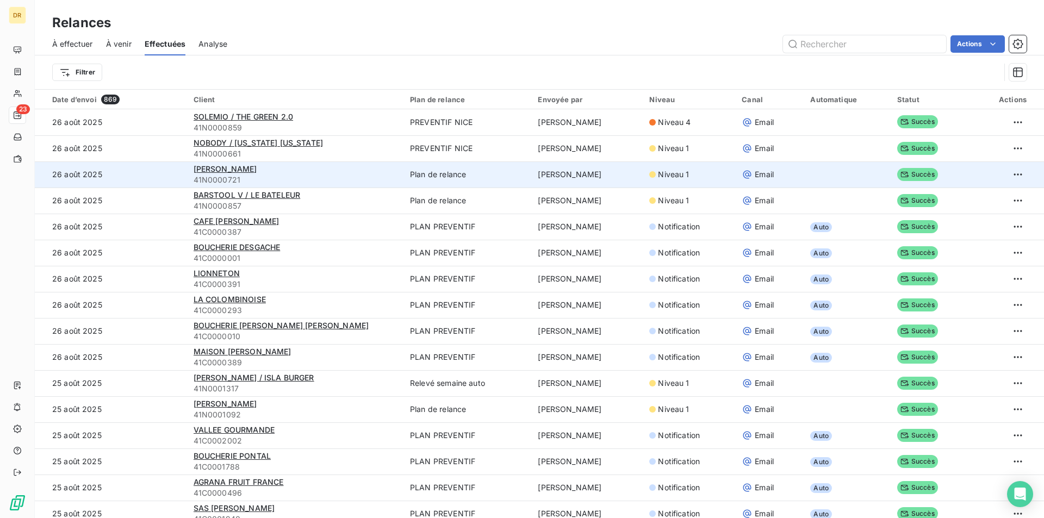
click at [314, 175] on span "41N0000721" at bounding box center [295, 180] width 203 height 11
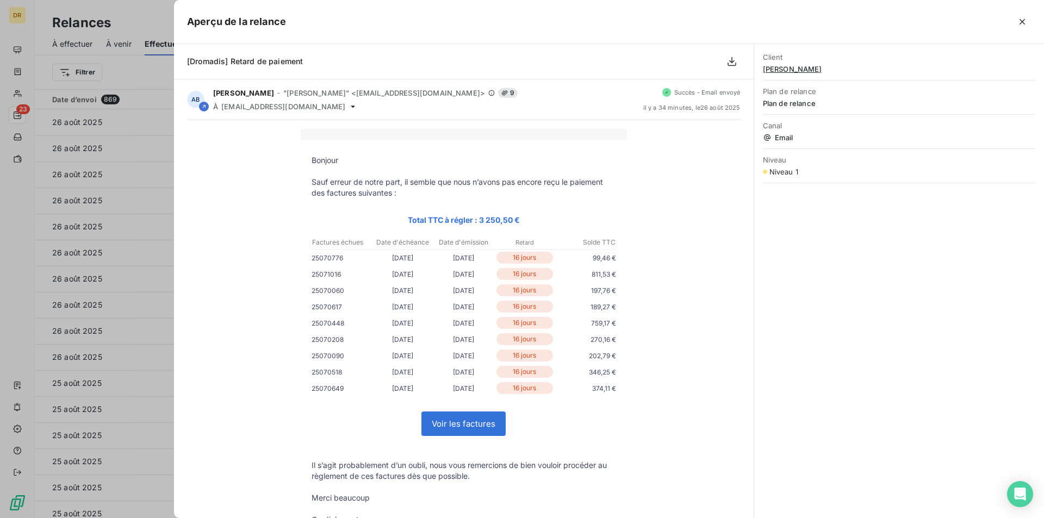
click at [770, 69] on span "[PERSON_NAME]" at bounding box center [899, 69] width 273 height 9
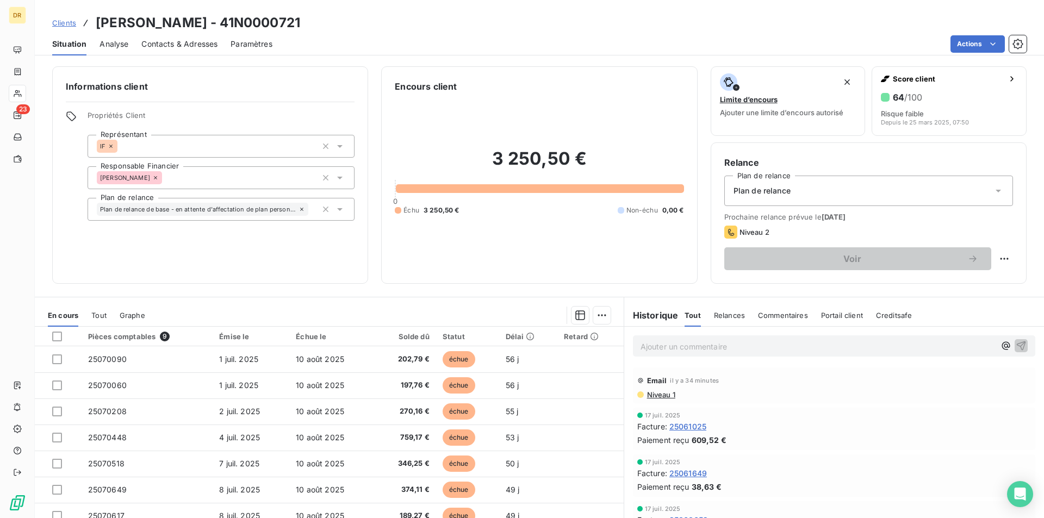
click at [677, 356] on div "Ajouter un commentaire ﻿" at bounding box center [834, 346] width 403 height 21
click at [673, 351] on p "Ajouter un commentaire ﻿" at bounding box center [818, 347] width 355 height 14
click at [1016, 345] on icon "button" at bounding box center [1021, 345] width 11 height 11
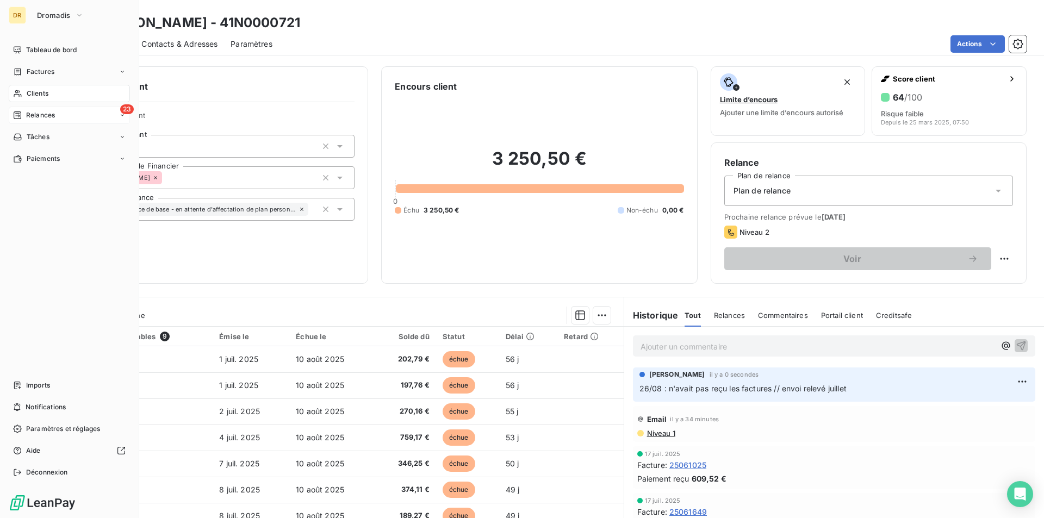
click at [28, 113] on span "Relances" at bounding box center [40, 115] width 29 height 10
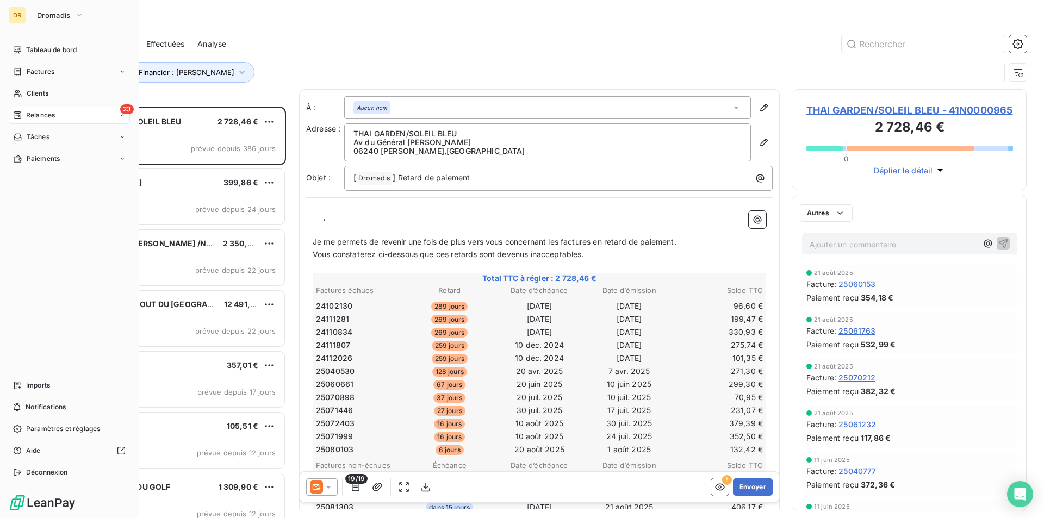
scroll to position [404, 226]
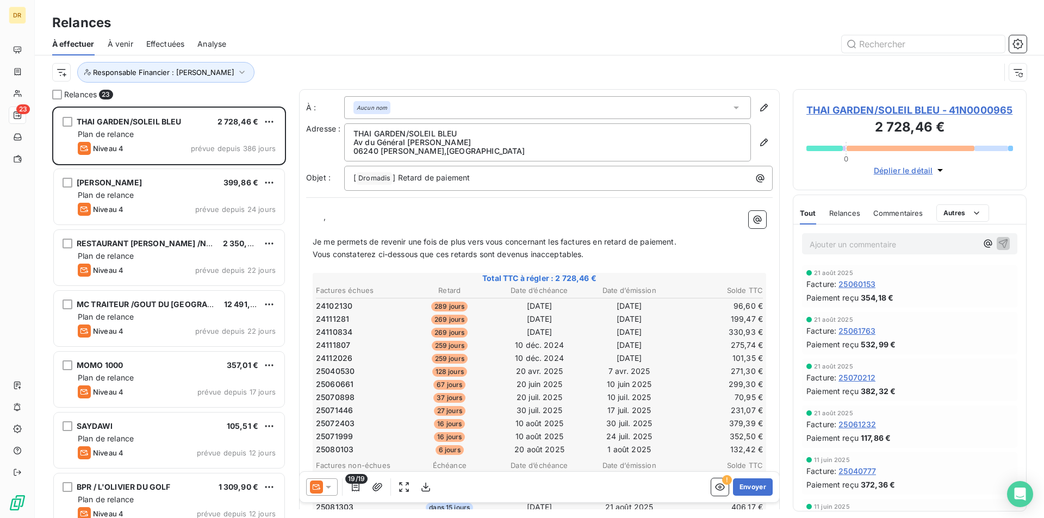
click at [162, 45] on span "Effectuées" at bounding box center [165, 44] width 39 height 11
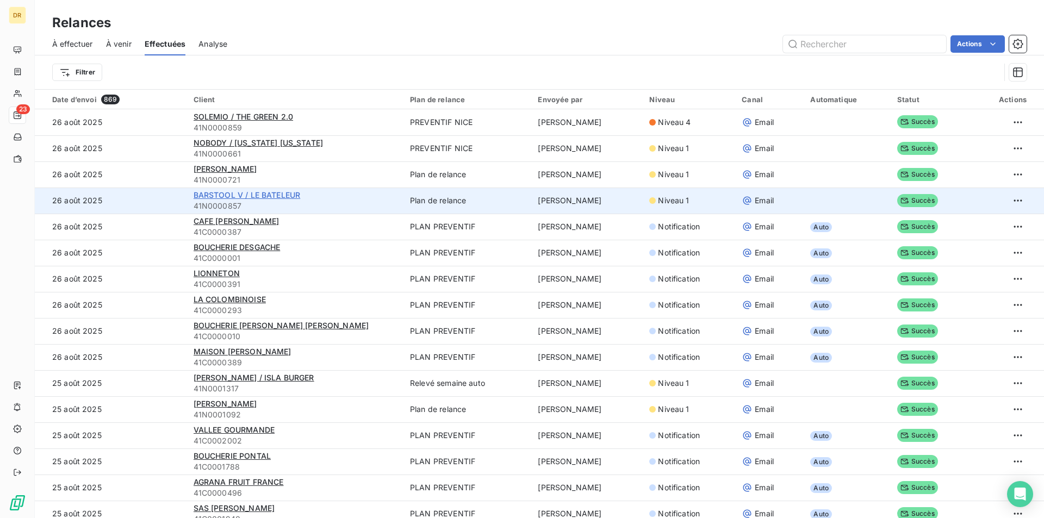
click at [247, 194] on span "BARSTOOL V / LE BATELEUR" at bounding box center [247, 194] width 107 height 9
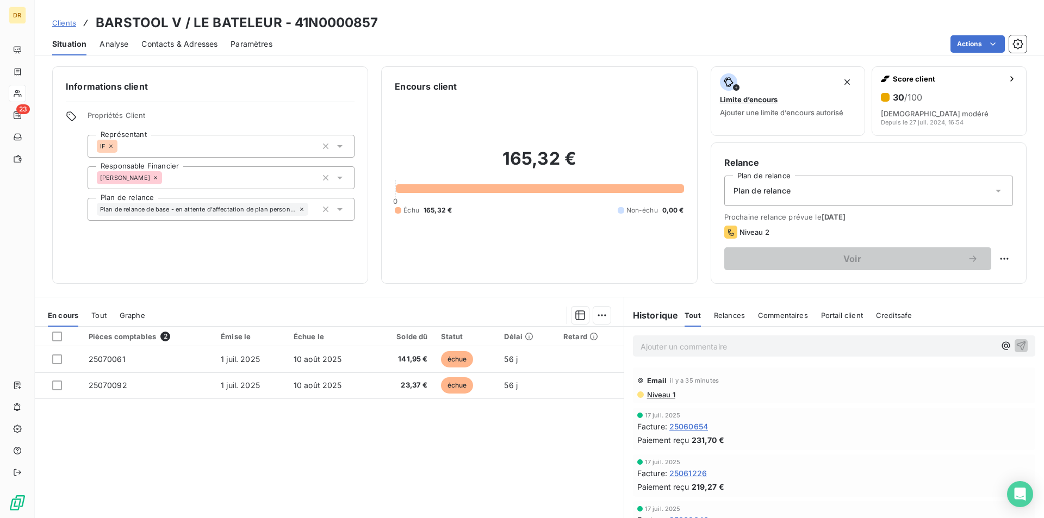
click at [739, 344] on p "Ajouter un commentaire ﻿" at bounding box center [818, 347] width 355 height 14
click at [1017, 347] on icon "button" at bounding box center [1021, 345] width 9 height 9
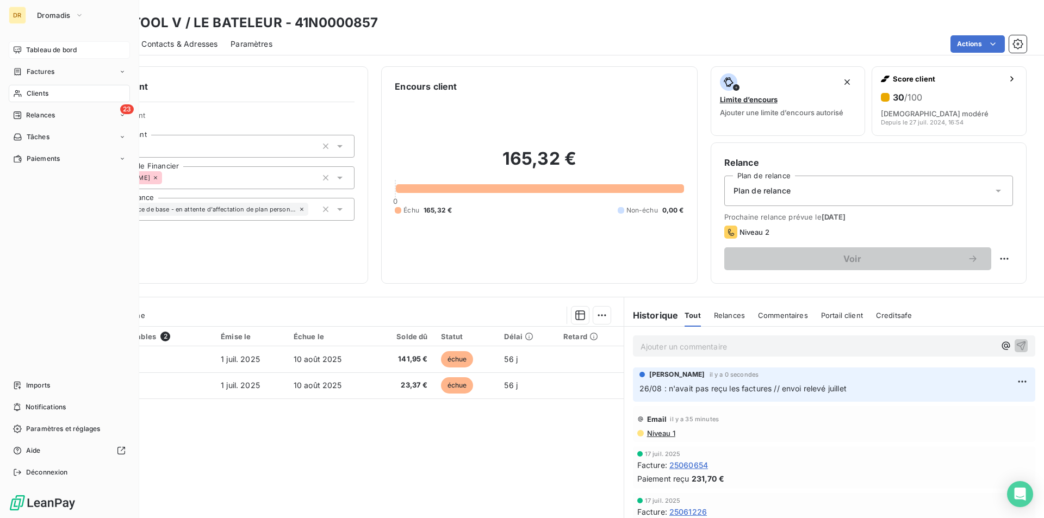
click at [44, 51] on span "Tableau de bord" at bounding box center [51, 50] width 51 height 10
